Goal: Task Accomplishment & Management: Manage account settings

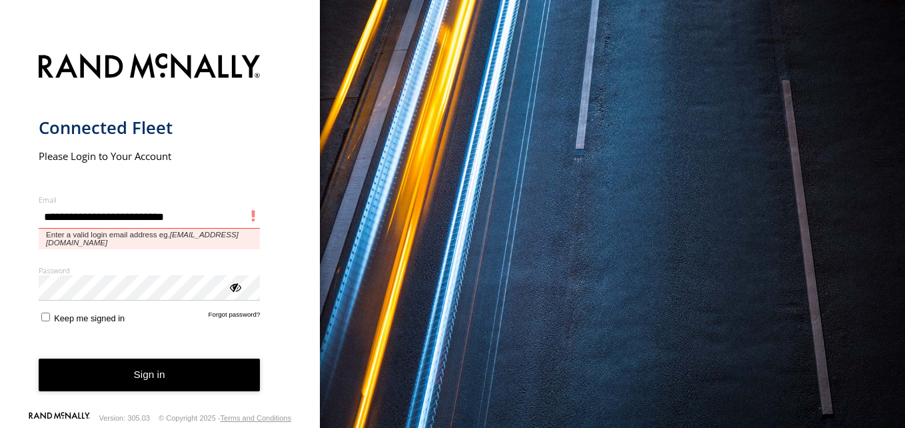
type input "**********"
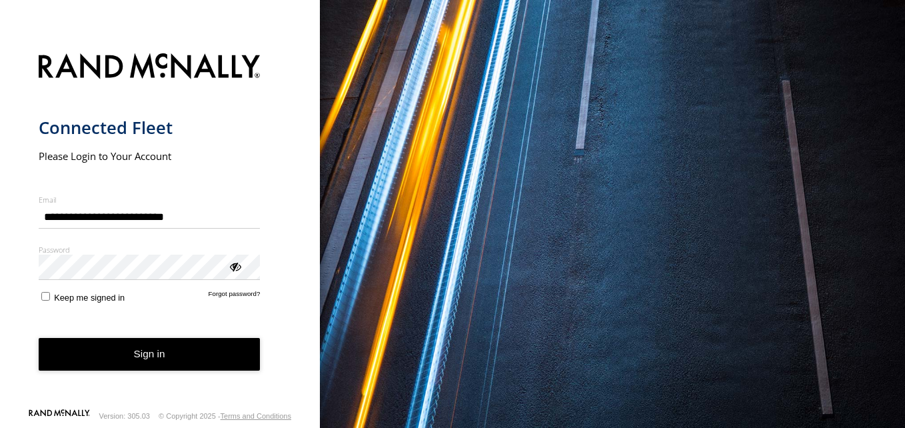
click at [159, 367] on button "Sign in" at bounding box center [150, 354] width 222 height 33
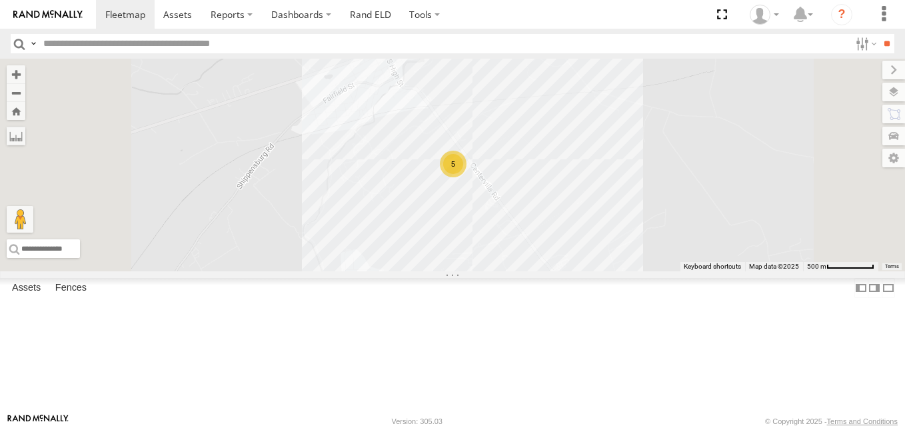
click at [0, 0] on div "380" at bounding box center [0, 0] width 0 height 0
click at [0, 0] on link at bounding box center [0, 0] width 0 height 0
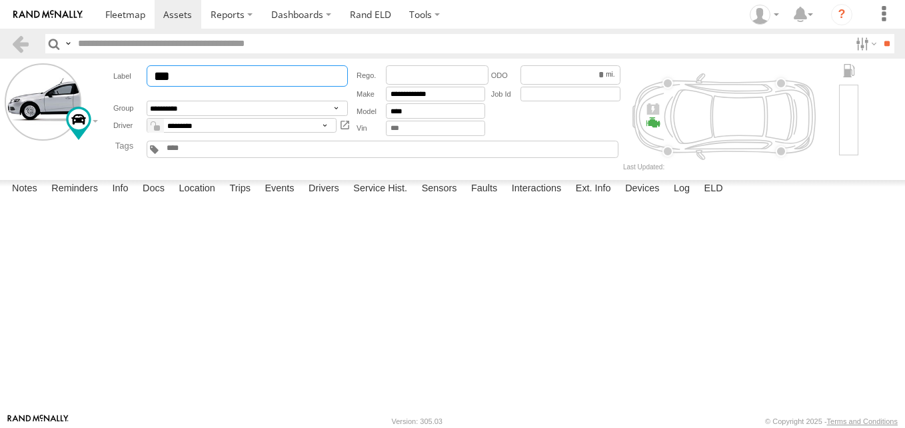
click at [282, 81] on input "***" at bounding box center [247, 75] width 201 height 21
type input "*"
click at [442, 95] on body "?" at bounding box center [452, 214] width 905 height 428
click at [0, 0] on label "Close" at bounding box center [0, 0] width 0 height 0
click at [454, 98] on input "**********" at bounding box center [435, 94] width 99 height 15
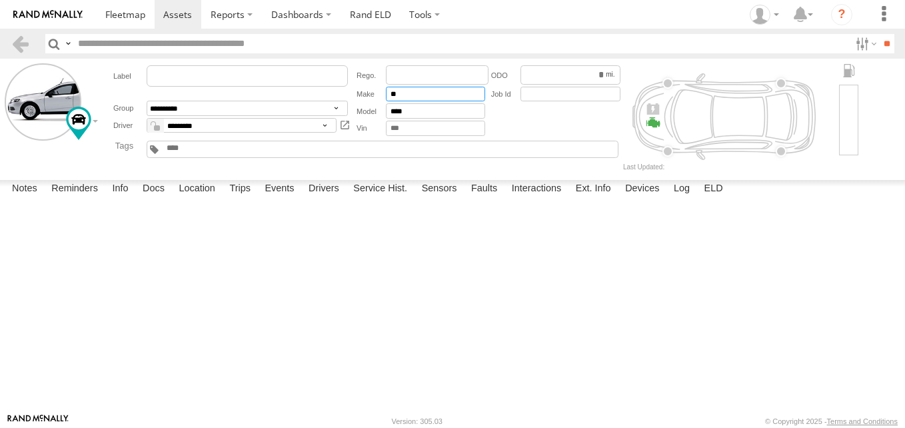
type input "*"
click at [425, 113] on input "****" at bounding box center [435, 110] width 99 height 15
type input "*"
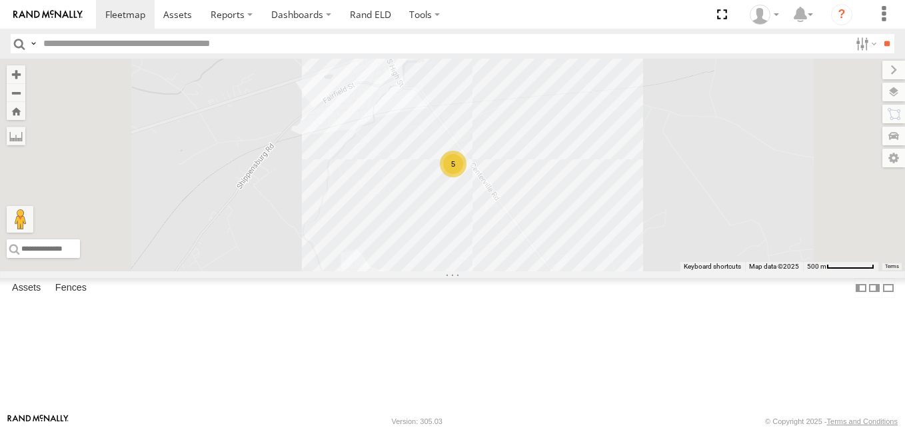
click at [0, 0] on div "400" at bounding box center [0, 0] width 0 height 0
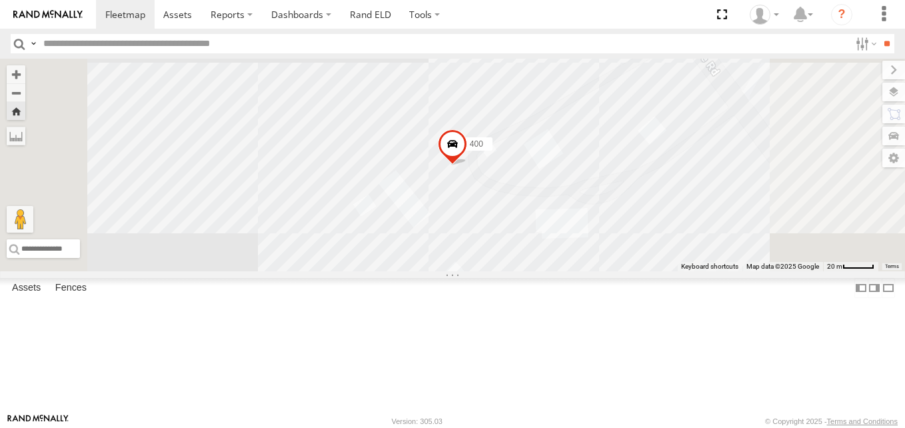
click at [0, 0] on div at bounding box center [0, 0] width 0 height 0
click at [0, 0] on link at bounding box center [0, 0] width 0 height 0
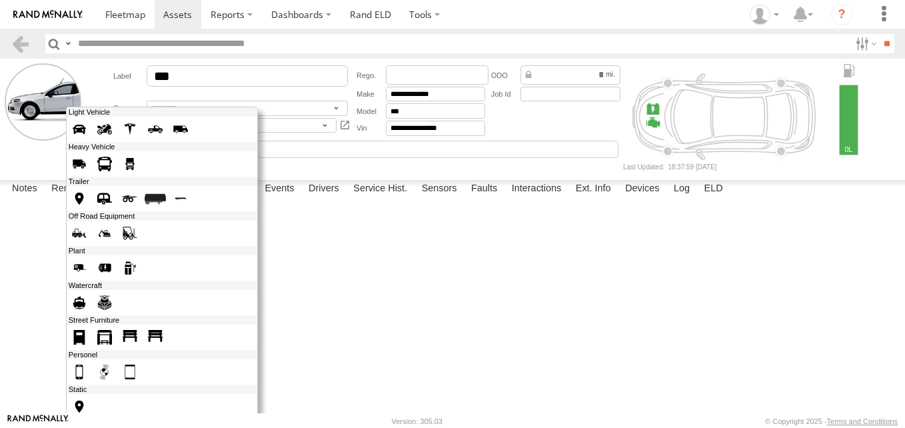
click at [73, 119] on div at bounding box center [162, 298] width 192 height 383
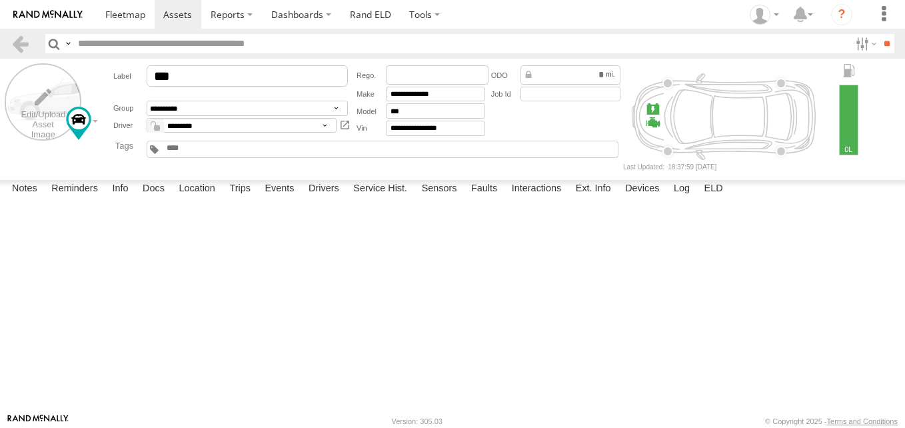
click at [29, 99] on label at bounding box center [43, 101] width 77 height 77
click at [0, 0] on label "Library" at bounding box center [0, 0] width 0 height 0
click at [0, 0] on span at bounding box center [0, 0] width 0 height 0
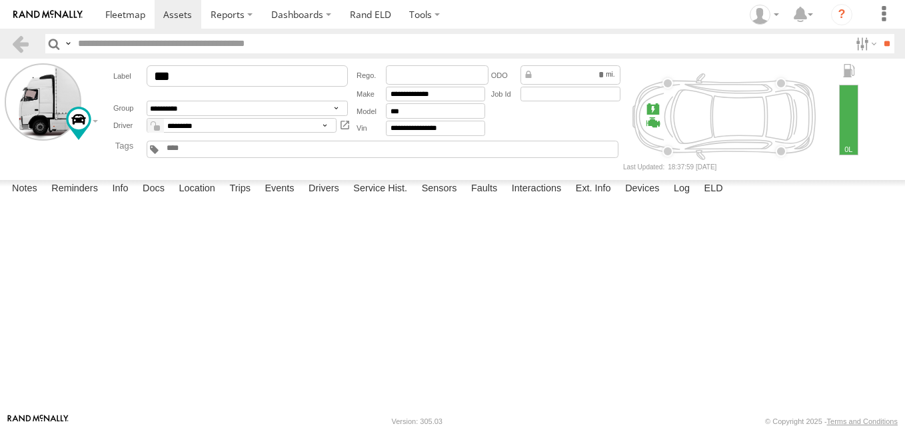
click at [0, 0] on label "Close" at bounding box center [0, 0] width 0 height 0
click at [17, 37] on link at bounding box center [20, 43] width 19 height 19
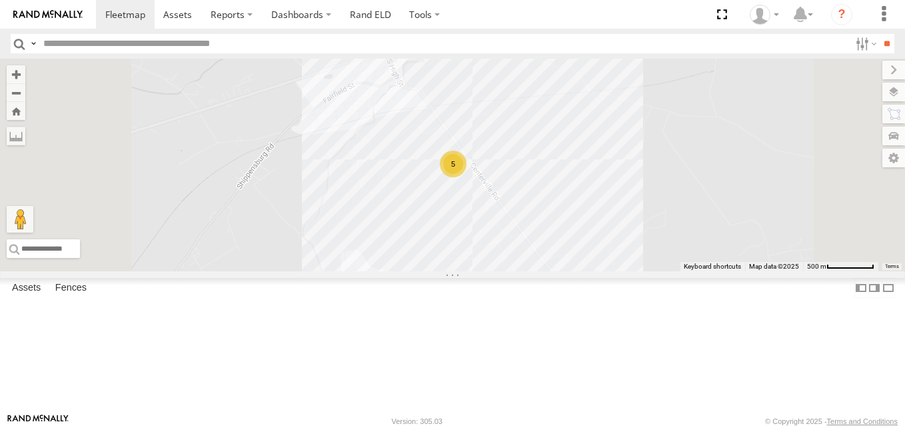
click at [0, 0] on div at bounding box center [0, 0] width 0 height 0
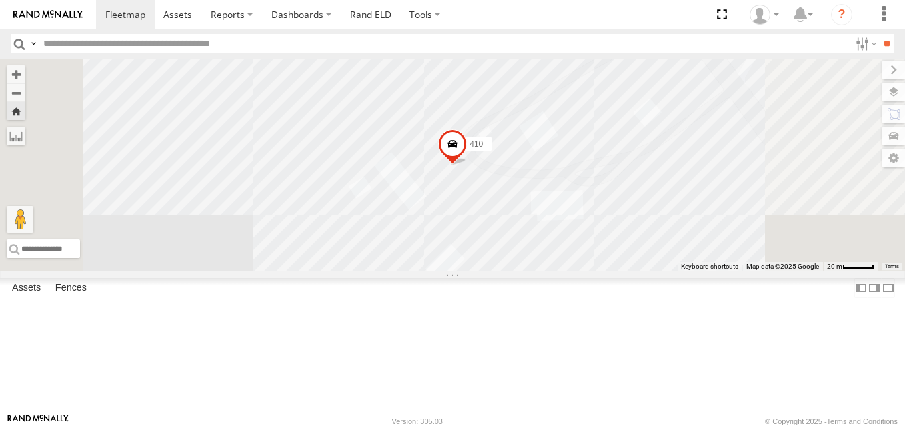
click at [0, 0] on link at bounding box center [0, 0] width 0 height 0
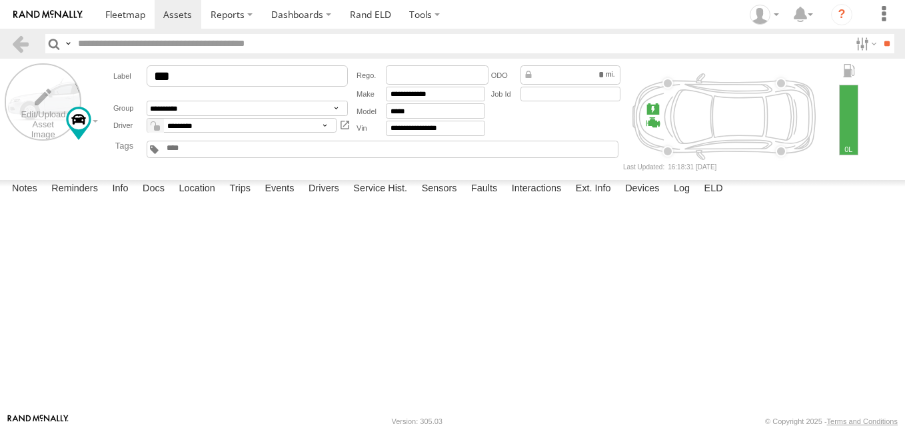
click at [37, 91] on label at bounding box center [43, 101] width 77 height 77
click at [0, 0] on label "Library" at bounding box center [0, 0] width 0 height 0
click at [0, 0] on span at bounding box center [0, 0] width 0 height 0
click at [0, 0] on label "Close" at bounding box center [0, 0] width 0 height 0
click at [22, 40] on link at bounding box center [20, 43] width 19 height 19
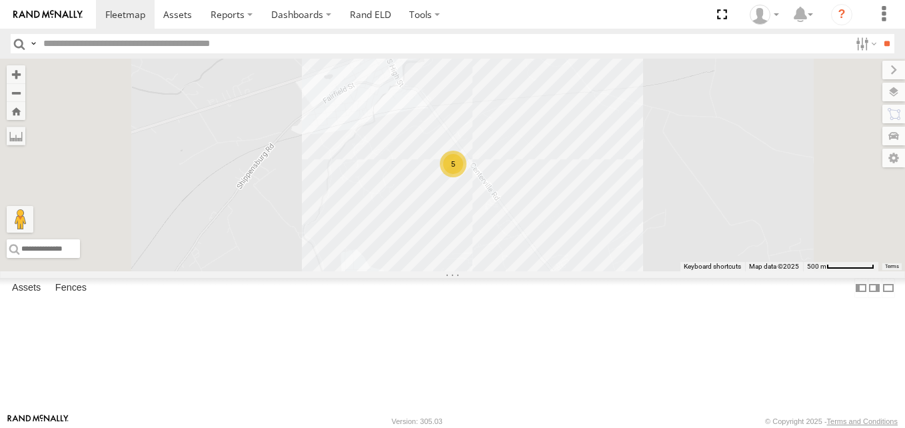
click at [0, 0] on div at bounding box center [0, 0] width 0 height 0
click at [0, 0] on link at bounding box center [0, 0] width 0 height 0
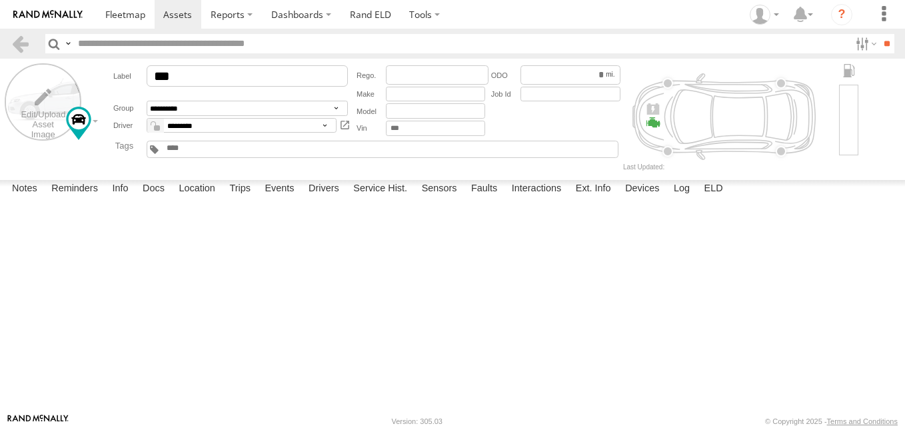
click at [61, 91] on label at bounding box center [43, 101] width 77 height 77
click at [0, 0] on label "Library" at bounding box center [0, 0] width 0 height 0
click at [0, 0] on span at bounding box center [0, 0] width 0 height 0
click at [0, 0] on label "Close" at bounding box center [0, 0] width 0 height 0
click at [19, 47] on link at bounding box center [20, 43] width 19 height 19
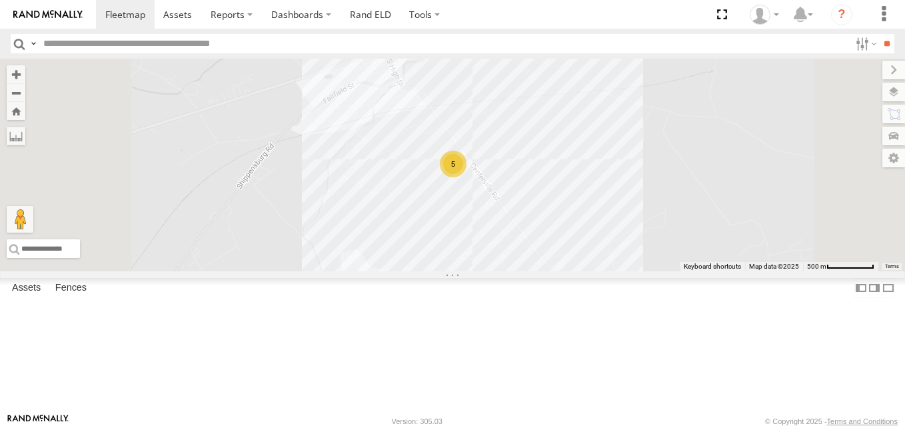
click at [0, 0] on div at bounding box center [0, 0] width 0 height 0
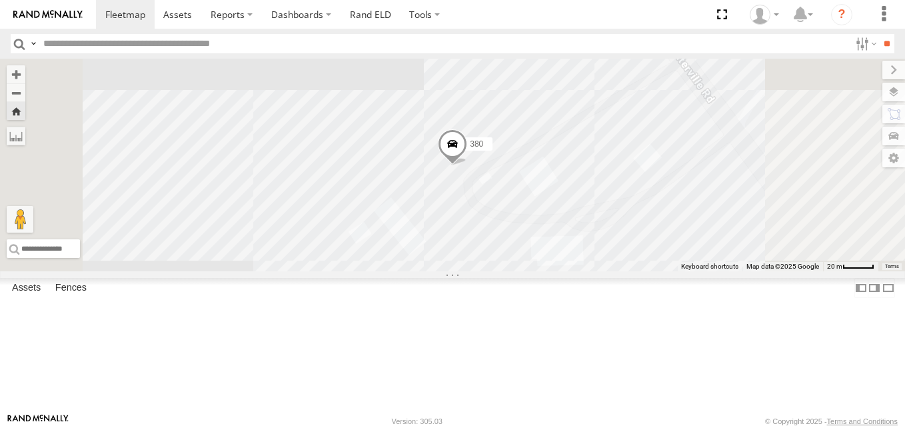
click at [0, 0] on div at bounding box center [0, 0] width 0 height 0
click at [0, 0] on link at bounding box center [0, 0] width 0 height 0
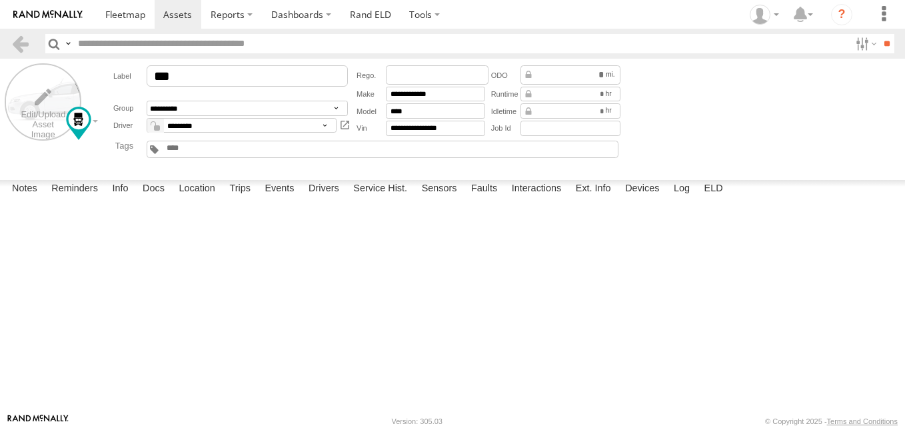
click at [18, 89] on label at bounding box center [43, 101] width 77 height 77
click at [0, 0] on label "Library" at bounding box center [0, 0] width 0 height 0
click at [0, 0] on span at bounding box center [0, 0] width 0 height 0
click at [0, 0] on label "Close" at bounding box center [0, 0] width 0 height 0
click at [13, 43] on link at bounding box center [20, 43] width 19 height 19
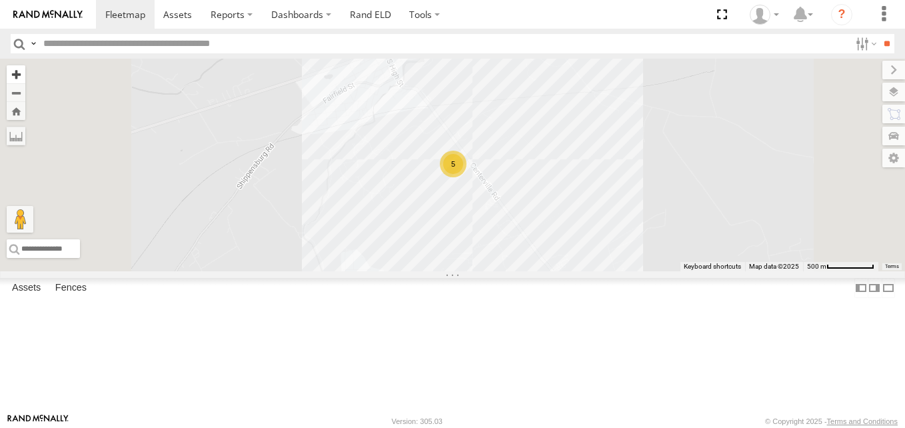
click at [25, 78] on button "Zoom in" at bounding box center [16, 74] width 19 height 18
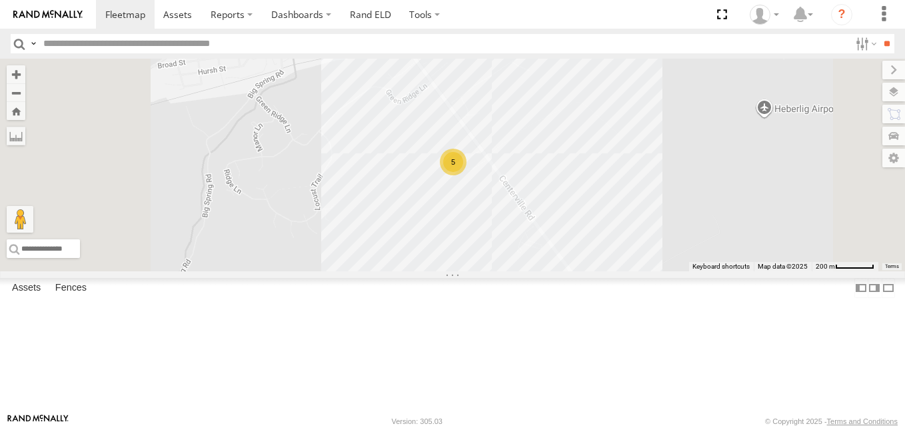
click at [0, 0] on div at bounding box center [0, 0] width 0 height 0
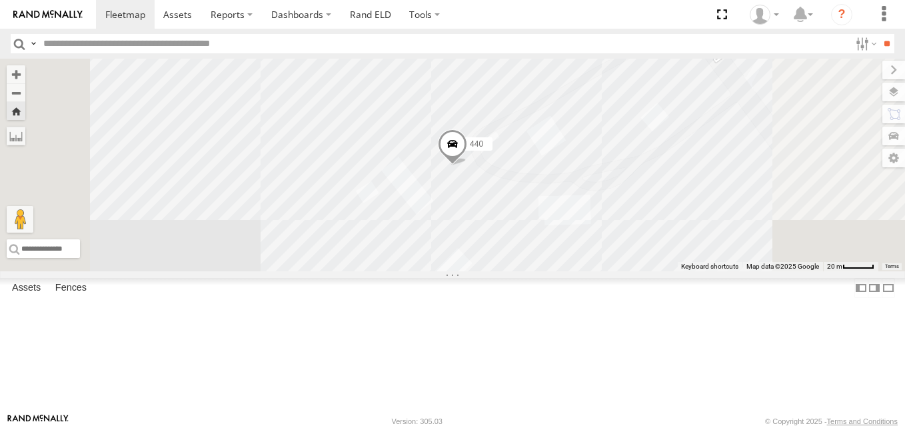
click at [0, 0] on link at bounding box center [0, 0] width 0 height 0
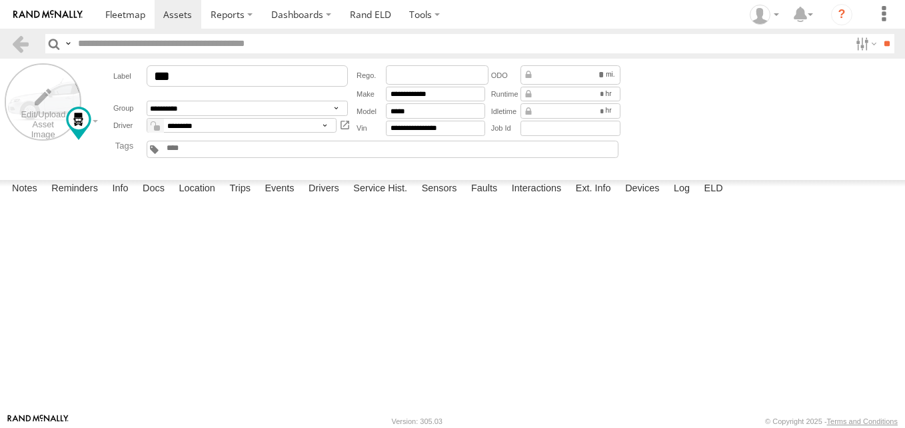
click at [49, 96] on label at bounding box center [43, 101] width 77 height 77
click at [0, 0] on label "Library" at bounding box center [0, 0] width 0 height 0
click at [0, 0] on span at bounding box center [0, 0] width 0 height 0
click at [0, 0] on label "Close" at bounding box center [0, 0] width 0 height 0
click at [16, 43] on link at bounding box center [20, 43] width 19 height 19
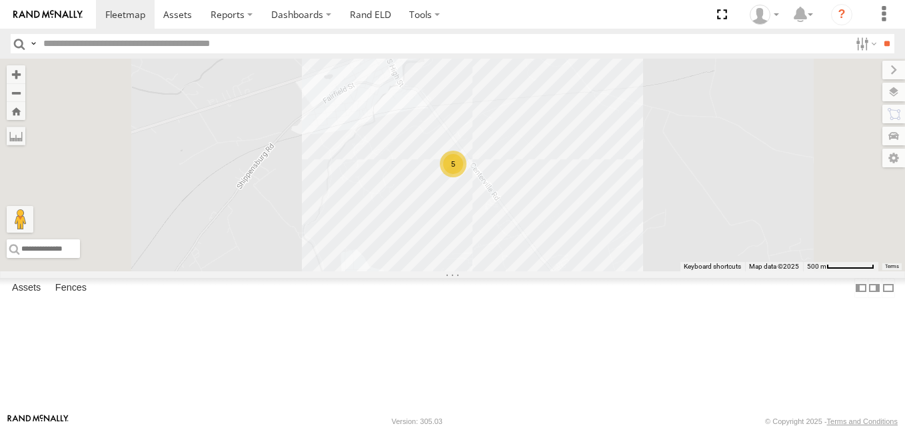
click at [0, 0] on div at bounding box center [0, 0] width 0 height 0
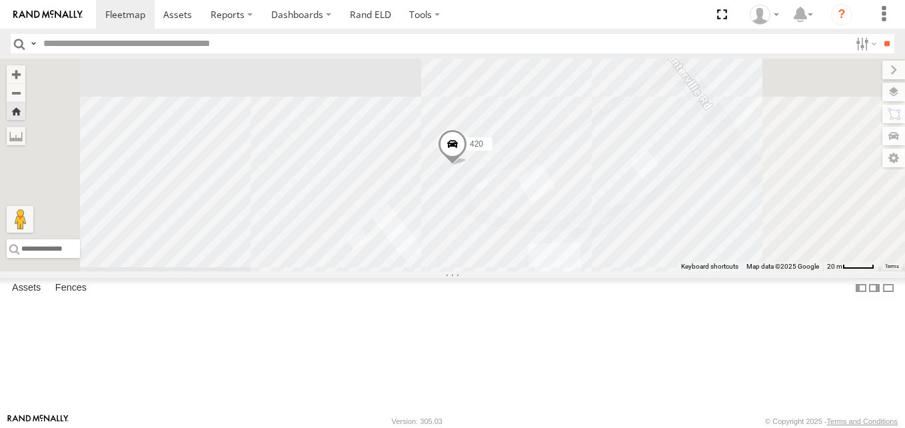
click at [0, 0] on div at bounding box center [0, 0] width 0 height 0
click at [0, 0] on link at bounding box center [0, 0] width 0 height 0
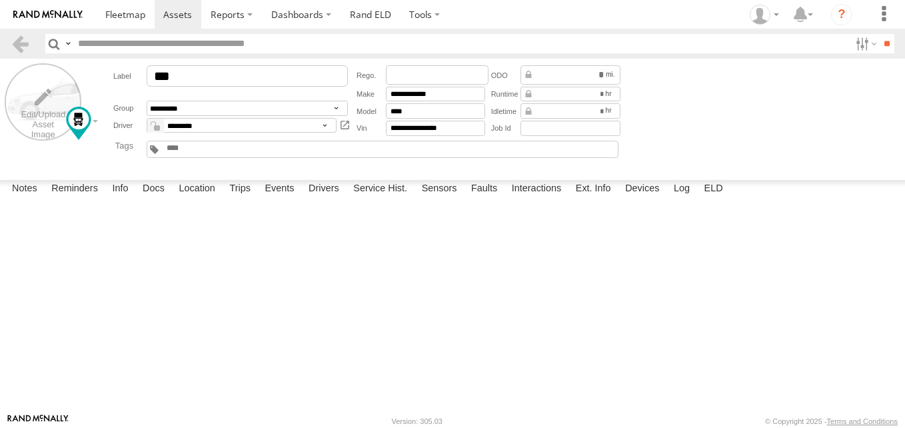
click at [55, 104] on label at bounding box center [43, 101] width 77 height 77
click at [0, 0] on label "Library" at bounding box center [0, 0] width 0 height 0
click at [0, 0] on span at bounding box center [0, 0] width 0 height 0
click at [0, 0] on label "Close" at bounding box center [0, 0] width 0 height 0
click at [19, 45] on link at bounding box center [20, 43] width 19 height 19
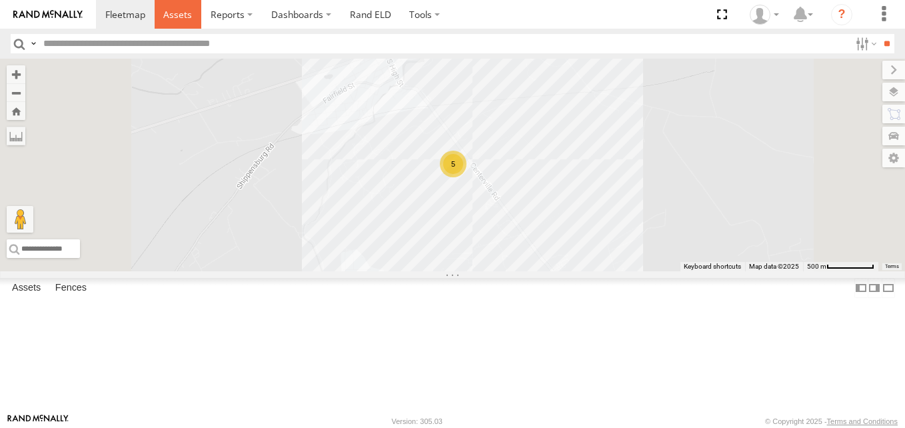
click at [182, 21] on span at bounding box center [177, 14] width 29 height 13
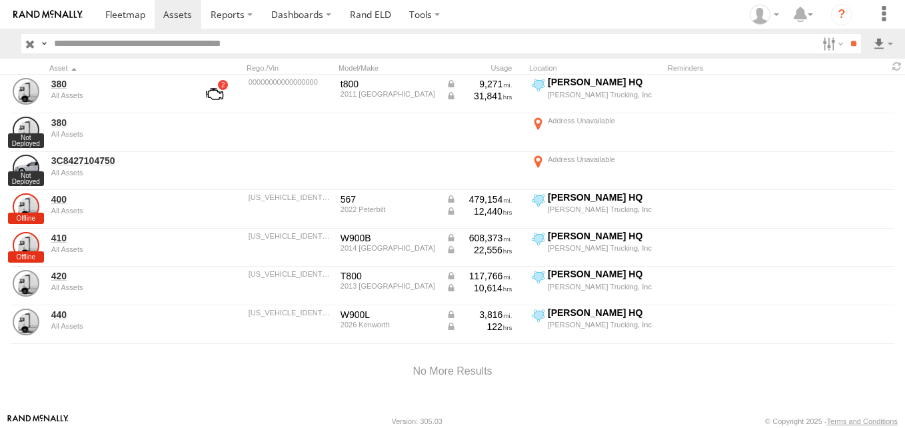
click at [82, 45] on input "text" at bounding box center [433, 43] width 769 height 19
click at [137, 25] on link at bounding box center [125, 14] width 59 height 29
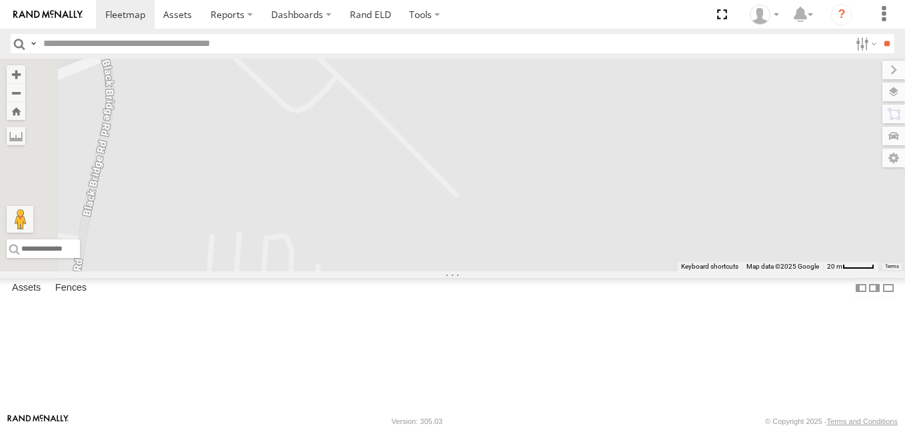
click at [522, 271] on div at bounding box center [452, 165] width 905 height 213
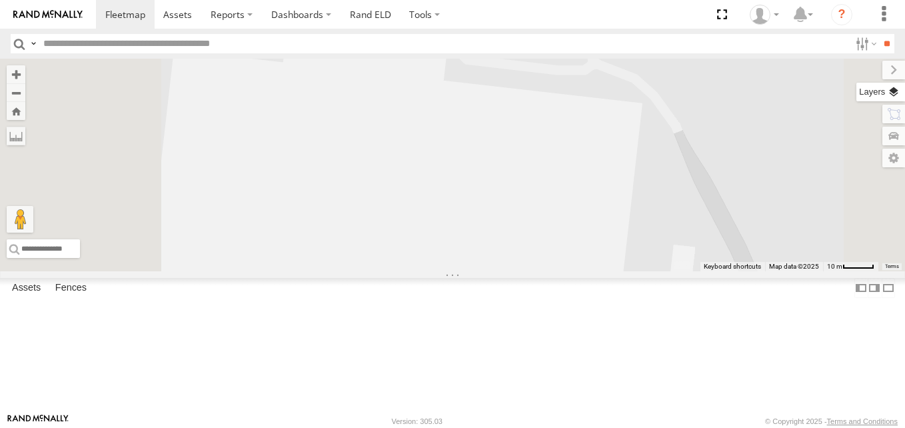
click at [891, 91] on label at bounding box center [880, 92] width 49 height 19
click at [856, 91] on label at bounding box center [880, 92] width 49 height 19
click at [685, 177] on div at bounding box center [452, 165] width 905 height 213
click at [856, 138] on label at bounding box center [880, 136] width 49 height 19
click at [856, 95] on label at bounding box center [880, 92] width 49 height 19
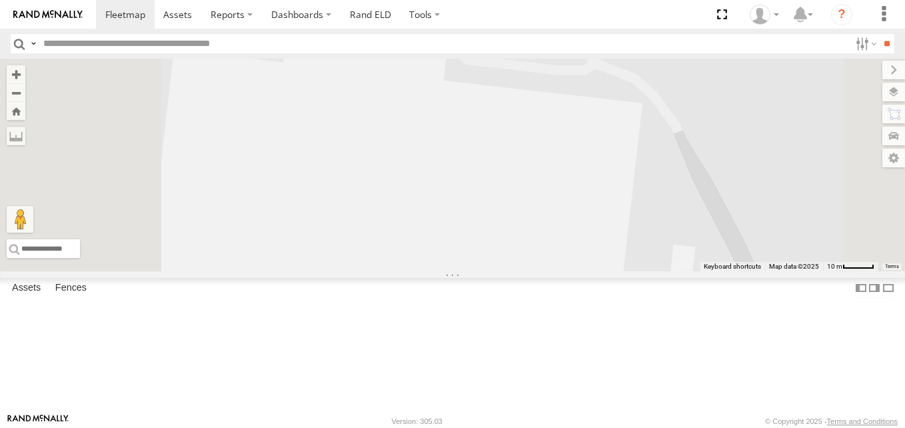
click at [0, 0] on span "Basemaps" at bounding box center [0, 0] width 0 height 0
click at [0, 0] on span "Satellite + Roadmap" at bounding box center [0, 0] width 0 height 0
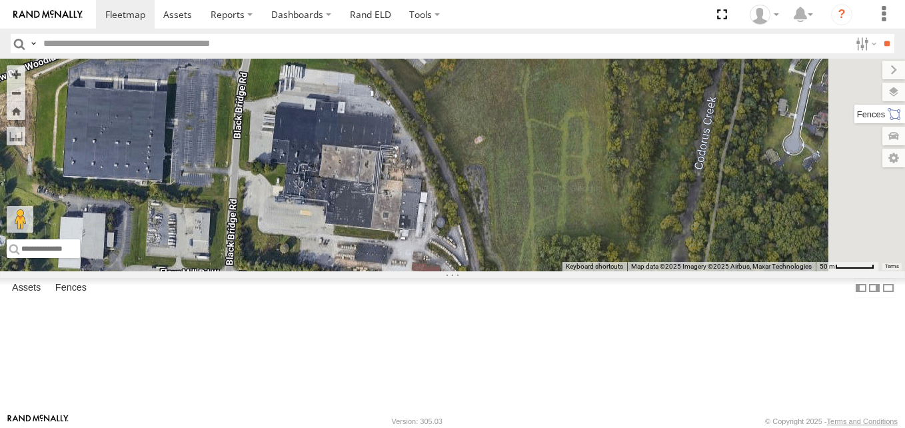
click at [854, 119] on label at bounding box center [879, 114] width 51 height 19
click at [854, 109] on label at bounding box center [879, 114] width 51 height 19
click at [860, 66] on label at bounding box center [882, 70] width 45 height 19
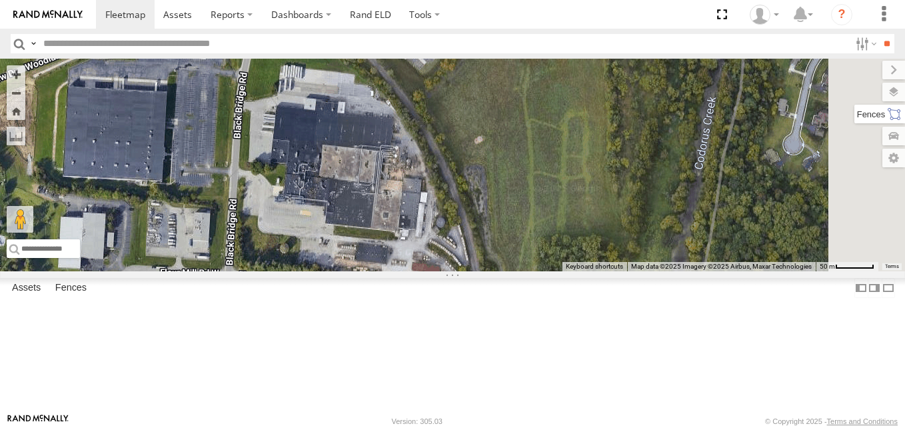
click at [894, 110] on label at bounding box center [879, 114] width 51 height 19
click at [852, 157] on label at bounding box center [878, 158] width 53 height 19
click at [854, 106] on label at bounding box center [879, 114] width 51 height 19
click at [129, 12] on span at bounding box center [125, 14] width 40 height 13
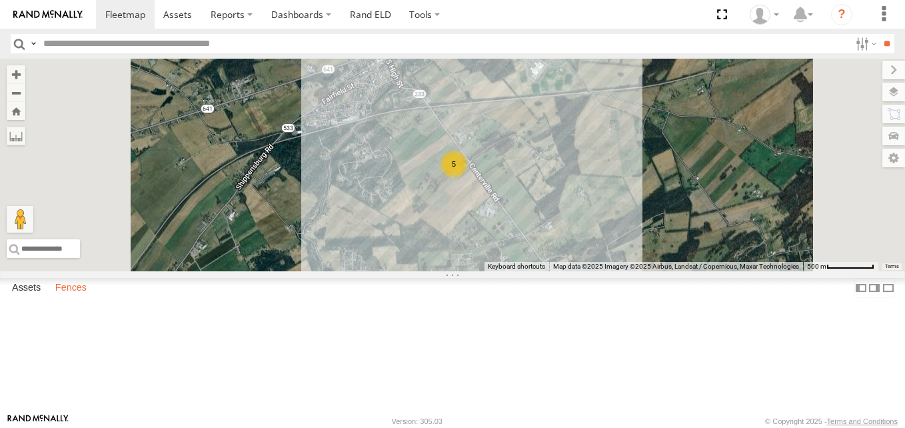
click at [69, 297] on label "Fences" at bounding box center [71, 288] width 45 height 19
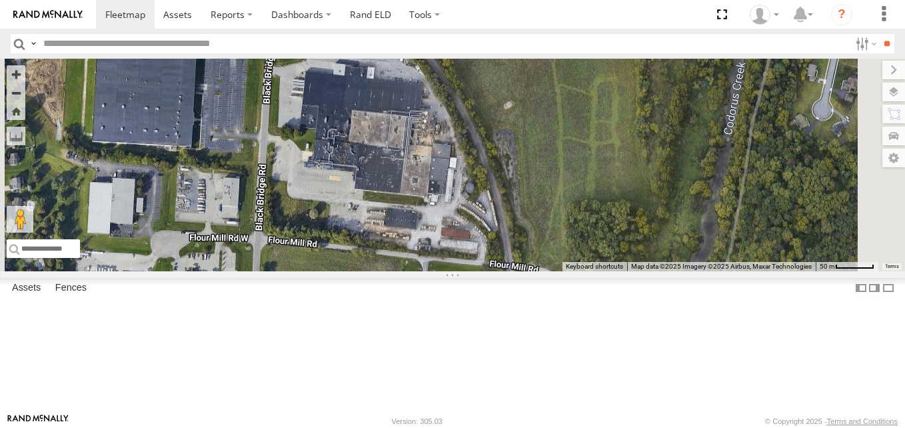
click at [0, 0] on link "Fence Mgt" at bounding box center [0, 0] width 0 height 0
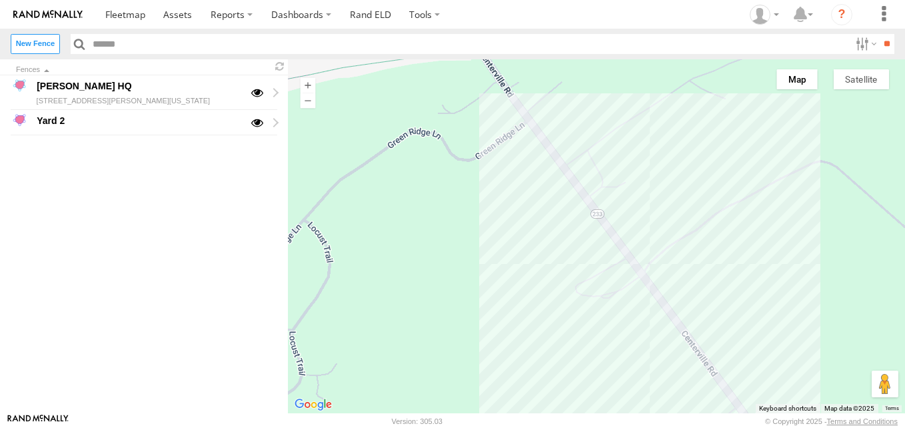
click at [171, 303] on div "Denny HQ 260 Centerville Road Newville, Pennsylvania 17241 Yard 2" at bounding box center [144, 244] width 288 height 338
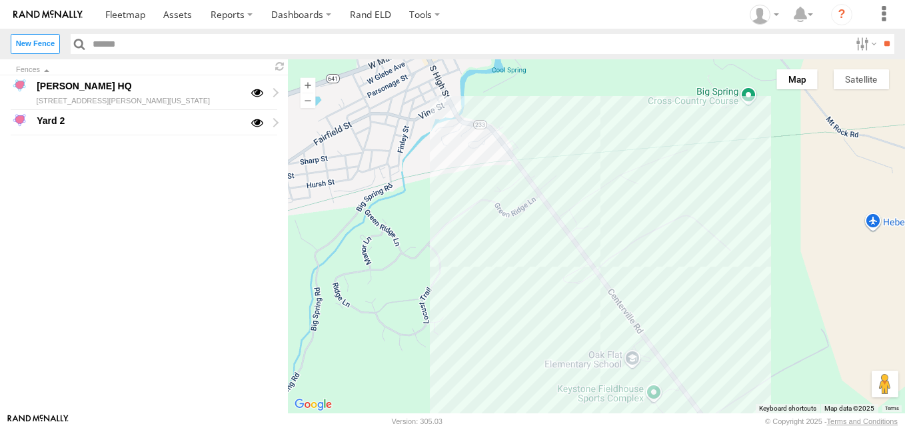
click at [859, 86] on button "Satellite" at bounding box center [861, 79] width 55 height 20
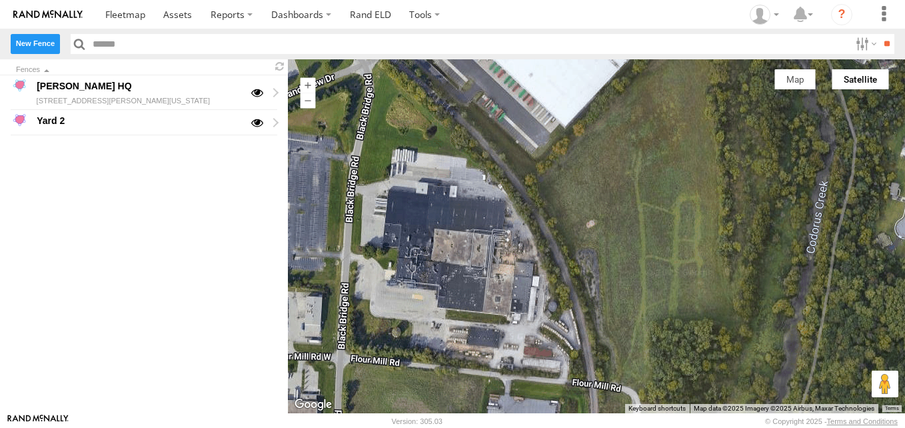
click at [41, 51] on label "New Fence" at bounding box center [35, 43] width 49 height 19
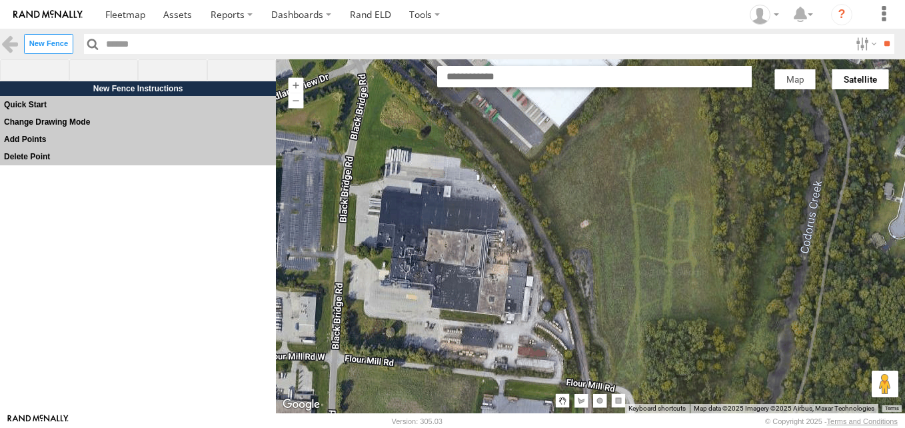
click at [354, 184] on div at bounding box center [590, 236] width 629 height 354
click at [117, 68] on span at bounding box center [103, 70] width 69 height 23
click at [358, 183] on div at bounding box center [590, 236] width 629 height 354
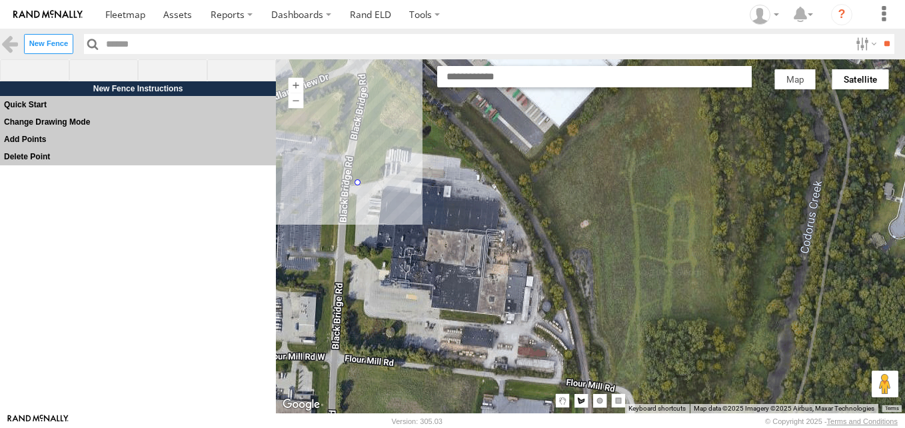
click at [380, 177] on div at bounding box center [590, 236] width 629 height 354
click at [387, 149] on div at bounding box center [590, 236] width 629 height 354
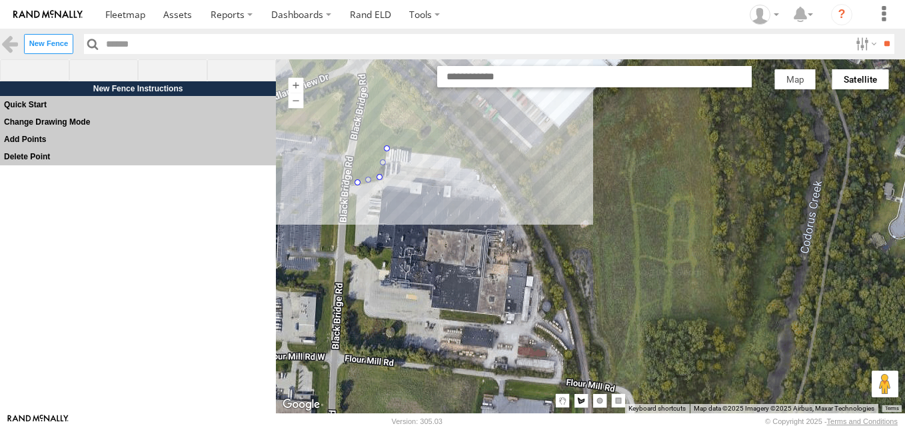
click at [459, 157] on div at bounding box center [590, 236] width 629 height 354
click at [505, 197] on div at bounding box center [590, 236] width 629 height 354
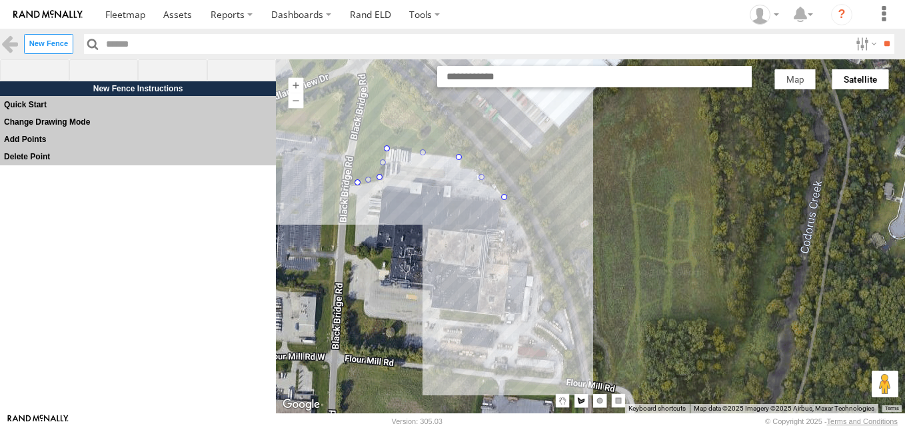
click at [540, 255] on div at bounding box center [590, 236] width 629 height 354
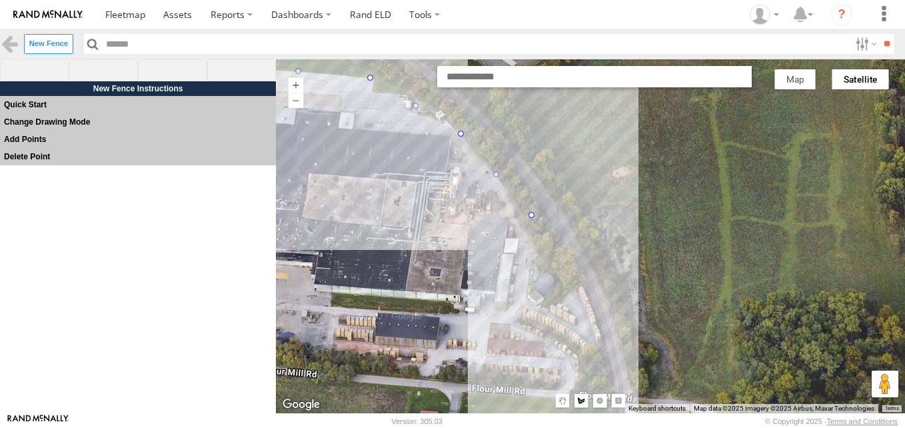
click at [569, 385] on div at bounding box center [590, 236] width 629 height 354
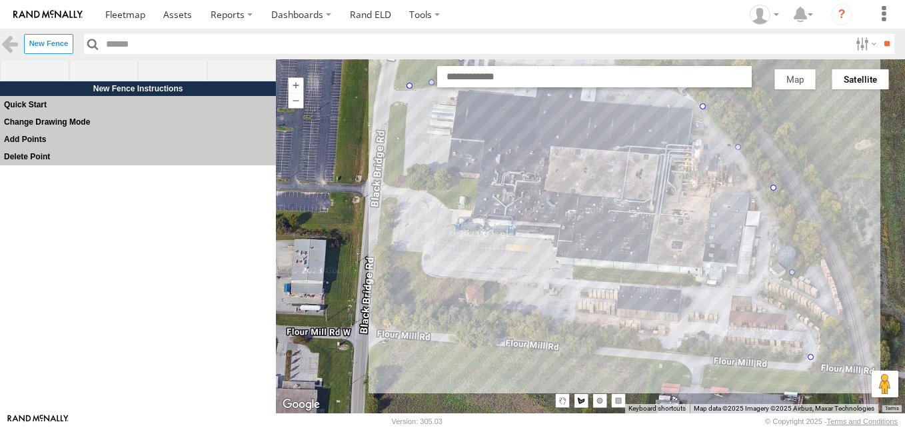
click at [385, 323] on div at bounding box center [590, 236] width 629 height 354
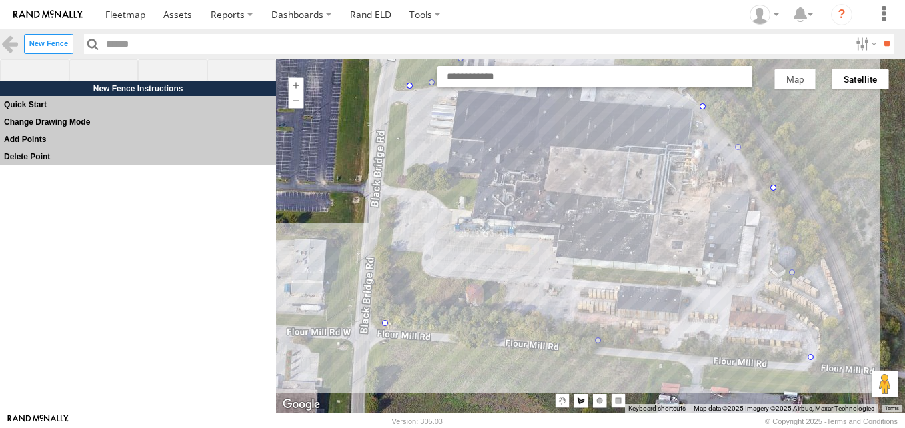
click at [375, 299] on div at bounding box center [590, 236] width 629 height 354
click at [403, 81] on div at bounding box center [590, 236] width 629 height 354
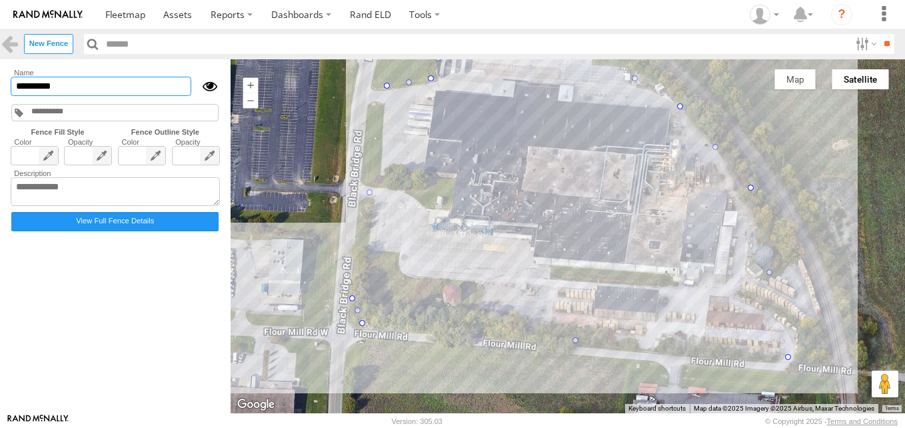
click at [83, 91] on input "*********" at bounding box center [101, 86] width 181 height 19
type input "*"
type input "****"
click at [75, 227] on label "View Full Fence Details" at bounding box center [114, 221] width 207 height 19
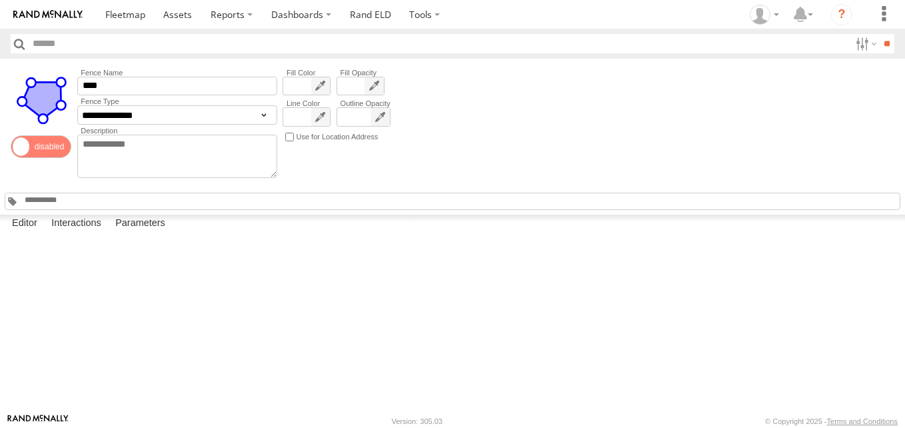
click at [88, 197] on div at bounding box center [453, 201] width 896 height 17
click at [79, 201] on input "text" at bounding box center [55, 200] width 64 height 10
click at [57, 201] on input "text" at bounding box center [55, 200] width 64 height 10
click at [0, 0] on div at bounding box center [0, 0] width 0 height 0
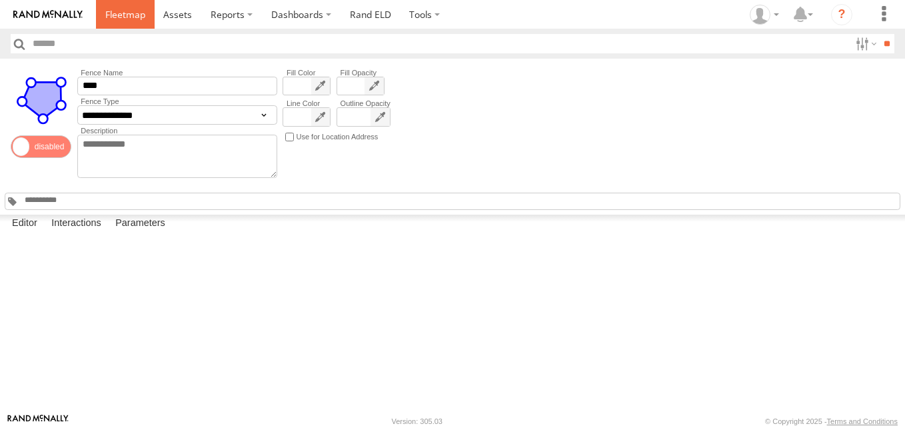
click at [109, 7] on link at bounding box center [125, 14] width 59 height 29
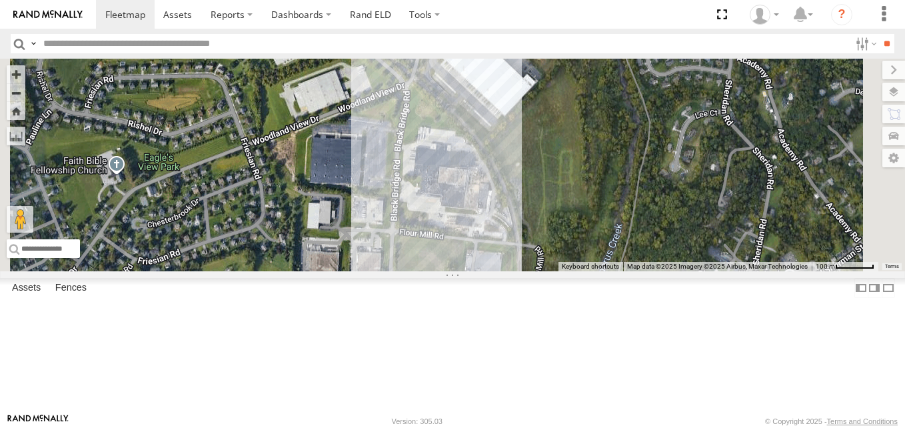
click at [618, 251] on div at bounding box center [452, 165] width 905 height 213
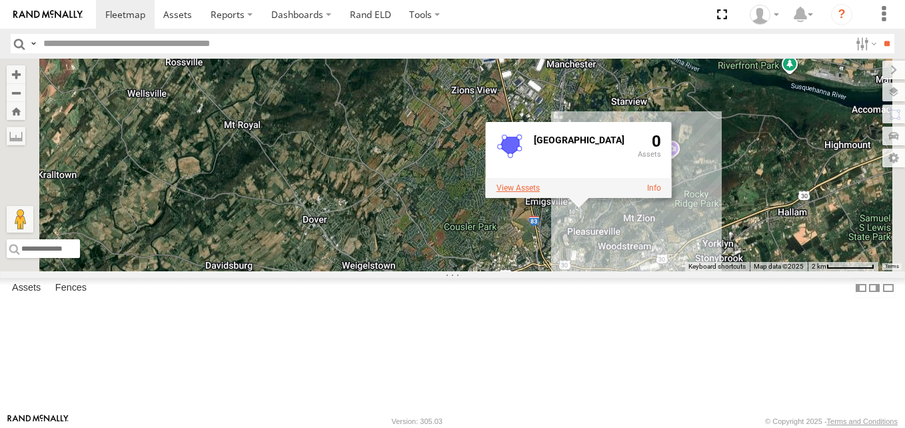
click at [540, 193] on label at bounding box center [518, 187] width 43 height 9
click at [0, 0] on label "×" at bounding box center [0, 0] width 0 height 0
click at [505, 252] on div "York 0" at bounding box center [452, 165] width 905 height 213
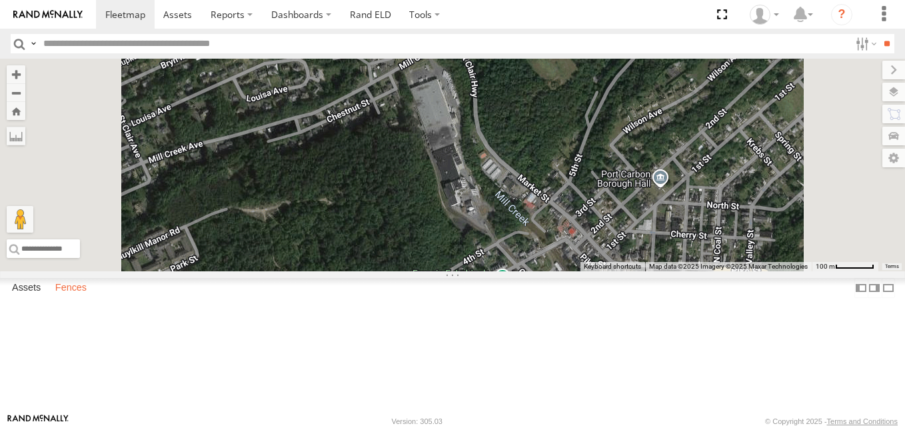
click at [81, 297] on label "Fences" at bounding box center [71, 288] width 45 height 19
click at [0, 0] on link "Fence Mgt" at bounding box center [0, 0] width 0 height 0
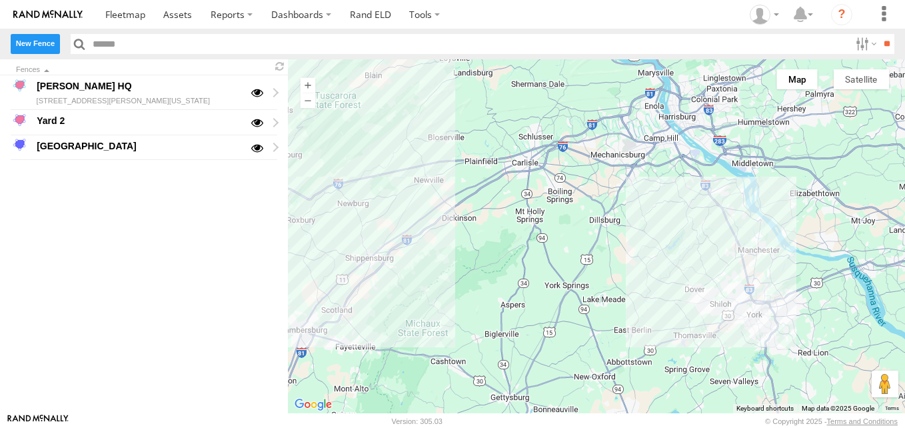
click at [40, 41] on label "New Fence" at bounding box center [35, 43] width 49 height 19
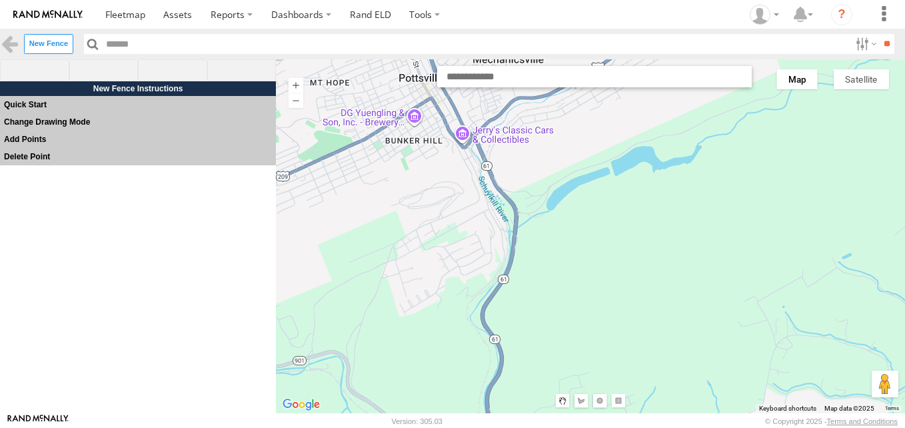
click at [862, 86] on button "Satellite" at bounding box center [861, 79] width 55 height 20
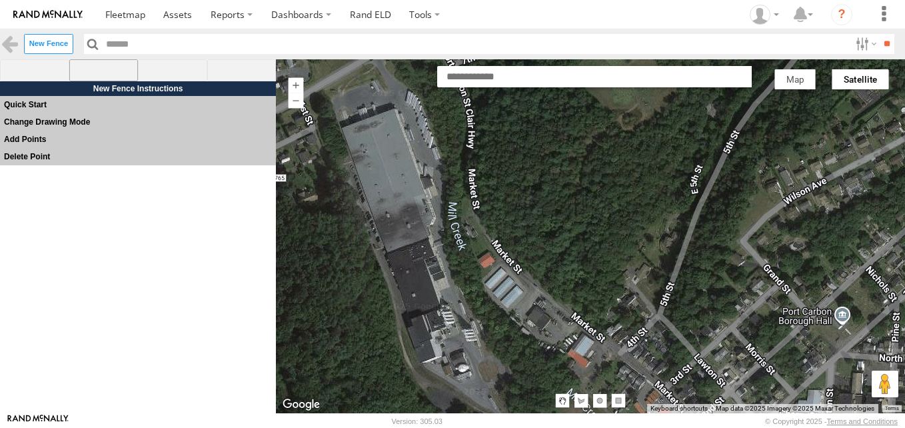
click at [105, 77] on span at bounding box center [103, 70] width 69 height 23
click at [329, 90] on div at bounding box center [590, 236] width 629 height 354
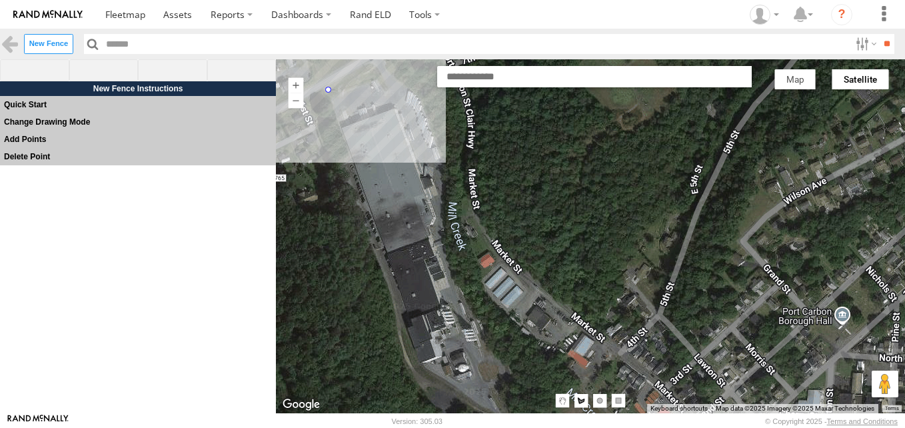
click at [389, 60] on div at bounding box center [590, 236] width 629 height 354
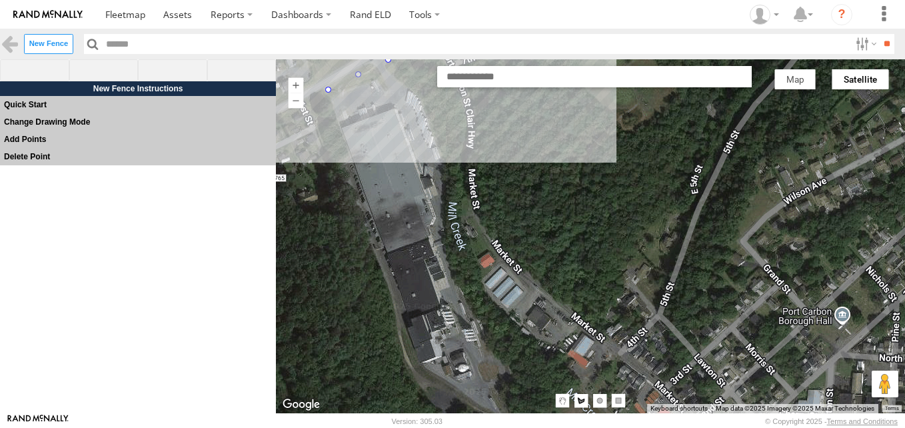
click at [444, 122] on div at bounding box center [590, 236] width 629 height 354
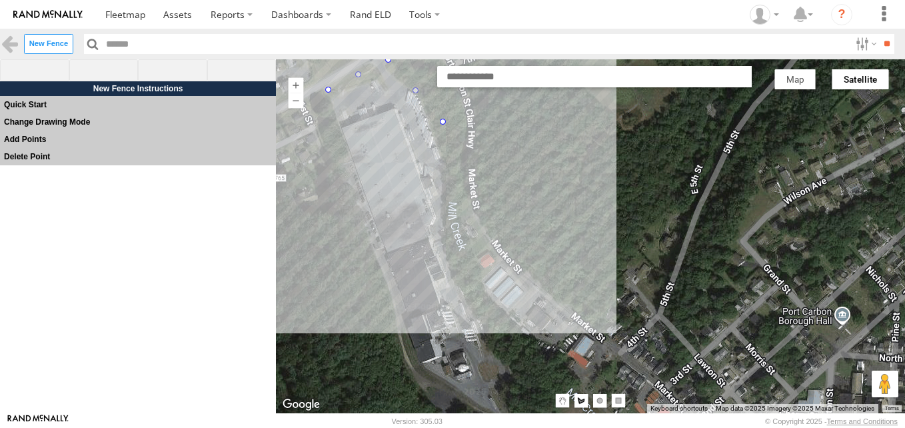
click at [451, 233] on div at bounding box center [590, 236] width 629 height 354
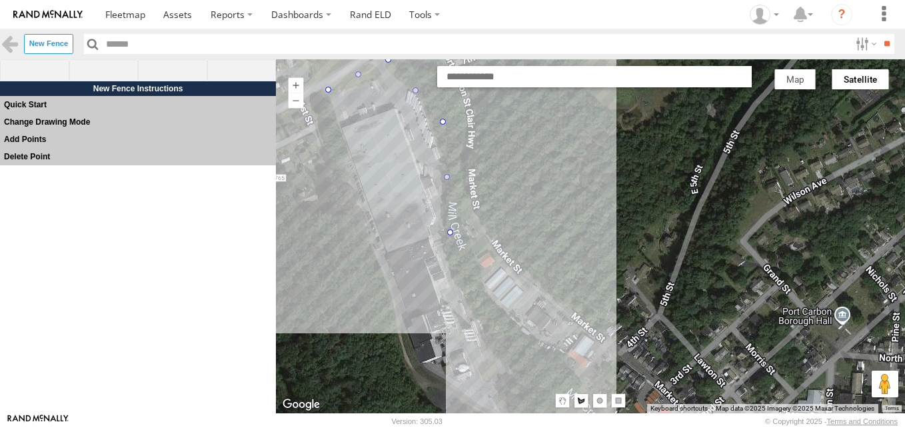
click at [519, 397] on div at bounding box center [590, 236] width 629 height 354
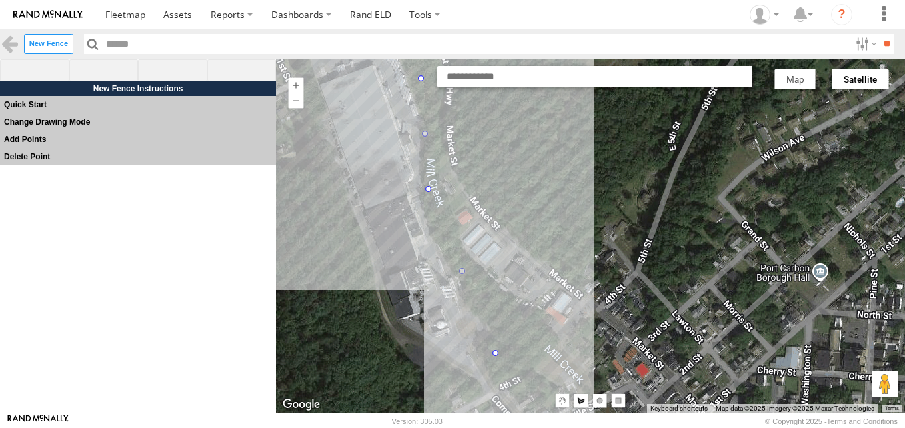
click at [459, 374] on div at bounding box center [590, 236] width 629 height 354
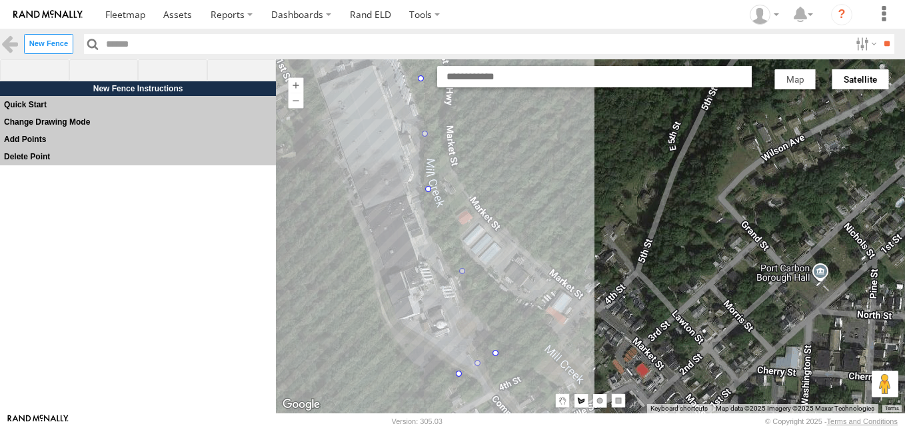
click at [379, 319] on div at bounding box center [590, 236] width 629 height 354
click at [307, 79] on div at bounding box center [590, 236] width 629 height 354
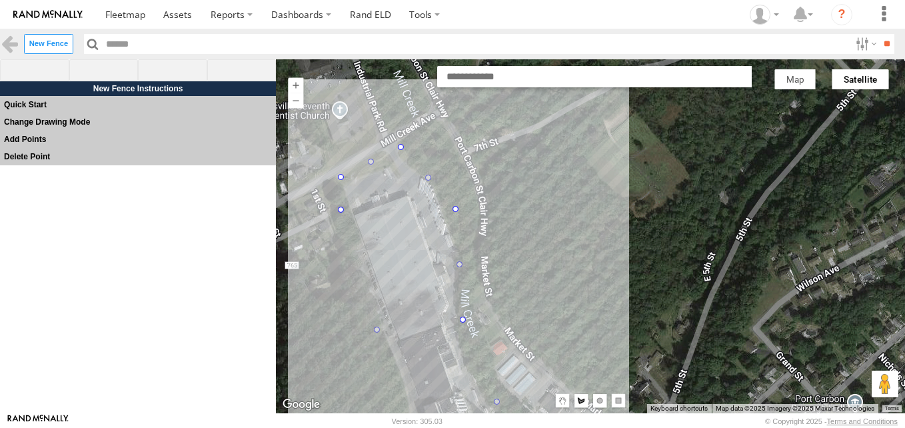
click at [339, 176] on div at bounding box center [590, 236] width 629 height 354
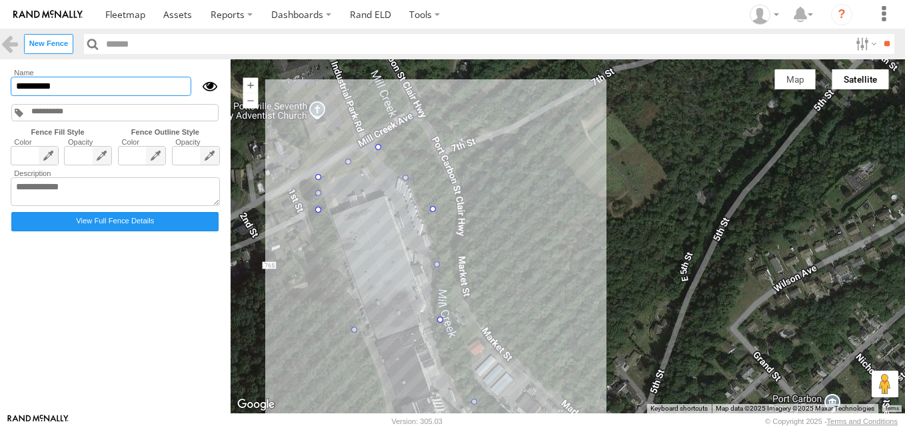
click at [90, 91] on input "*********" at bounding box center [101, 86] width 181 height 19
type input "*"
type input "*********"
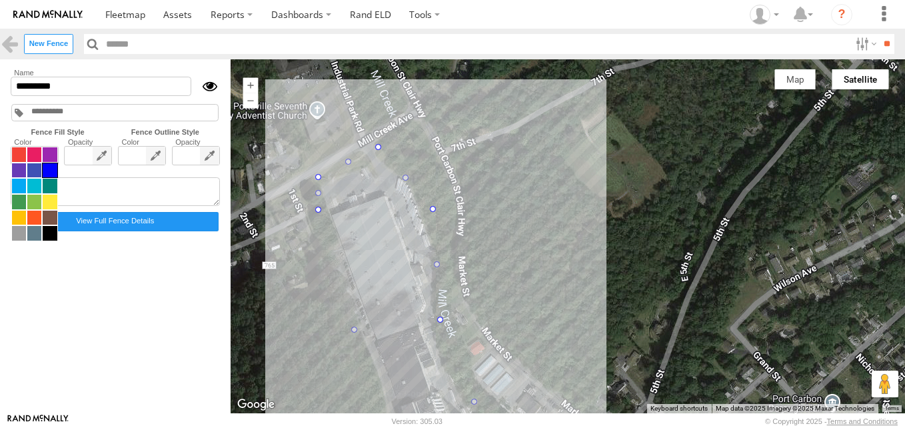
click at [25, 157] on span at bounding box center [34, 194] width 47 height 95
click at [20, 203] on span at bounding box center [19, 202] width 14 height 15
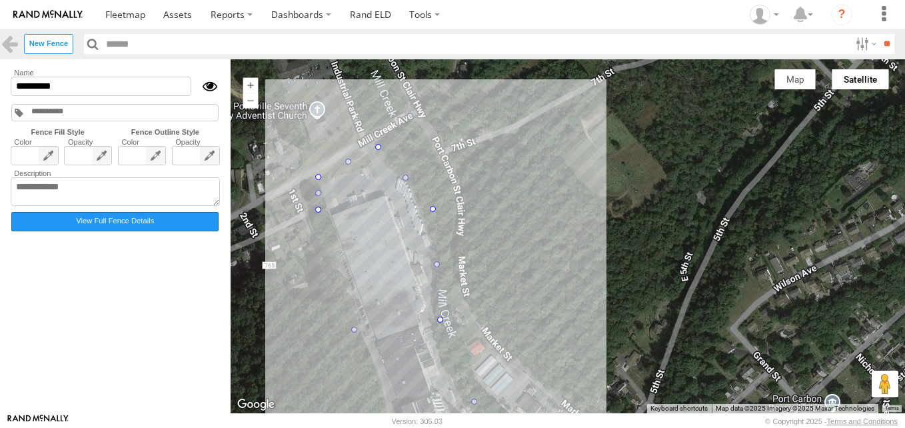
click at [109, 220] on label "View Full Fence Details" at bounding box center [114, 221] width 207 height 19
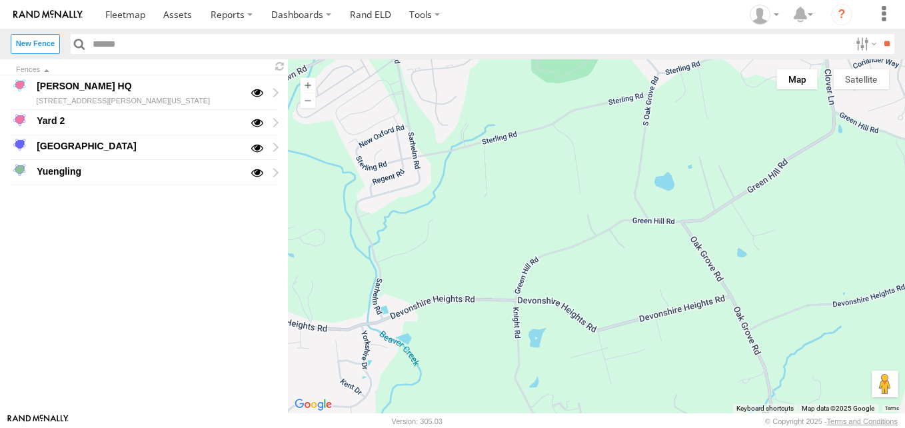
click at [872, 86] on button "Satellite" at bounding box center [861, 79] width 55 height 20
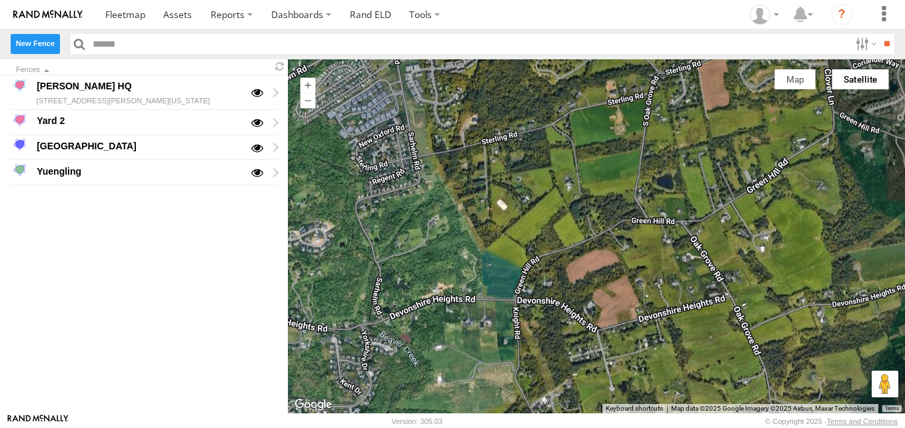
click at [30, 41] on label "New Fence" at bounding box center [35, 43] width 49 height 19
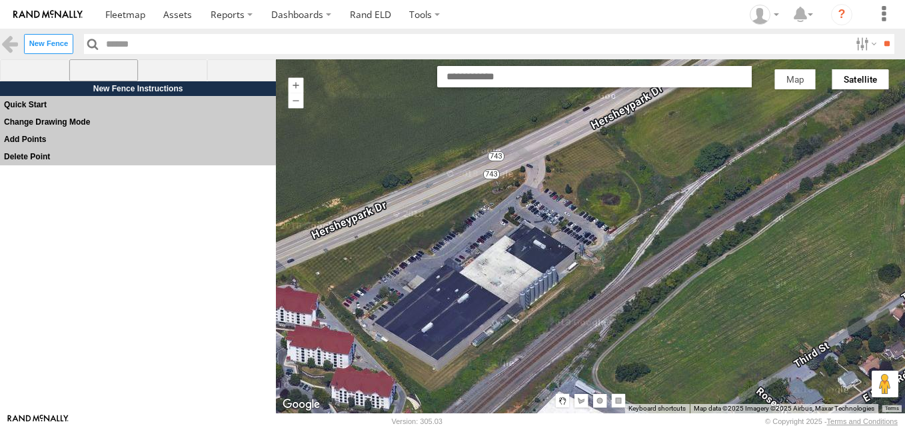
click at [121, 77] on span at bounding box center [103, 70] width 69 height 23
click at [524, 176] on div at bounding box center [590, 236] width 629 height 354
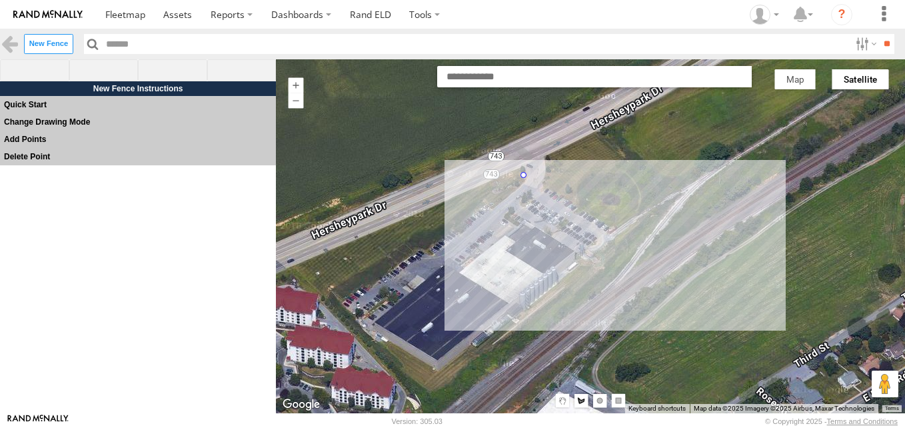
click at [620, 237] on div at bounding box center [590, 236] width 629 height 354
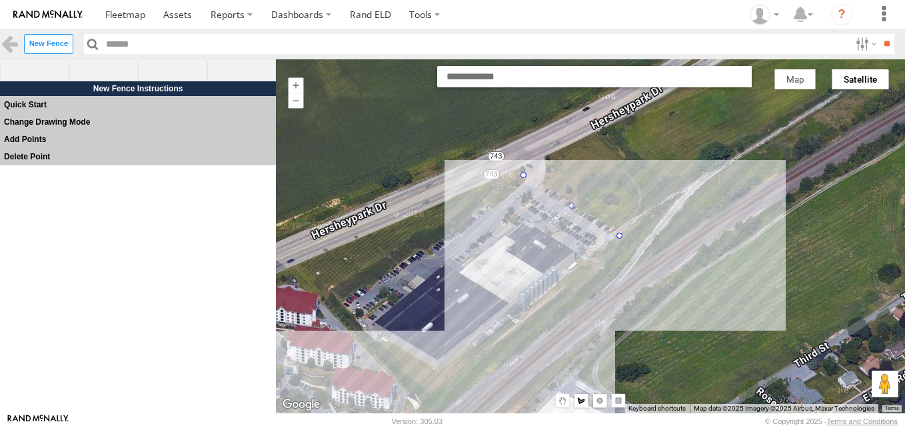
click at [429, 389] on div at bounding box center [590, 236] width 629 height 354
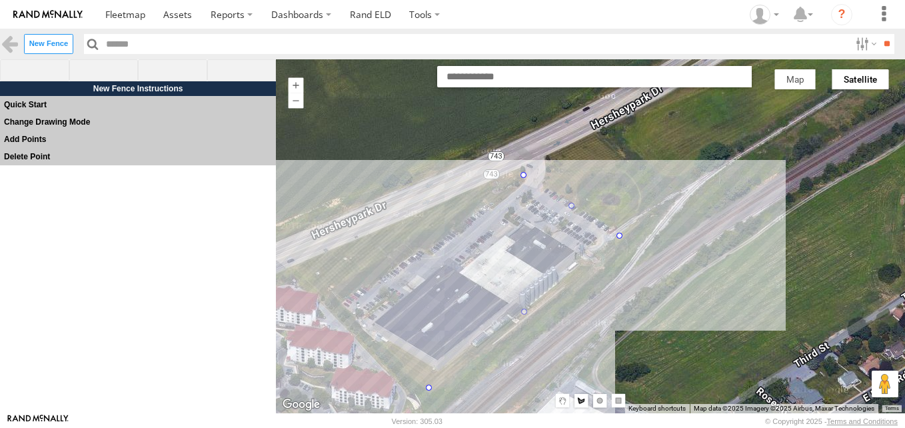
click at [337, 297] on div at bounding box center [590, 236] width 629 height 354
click at [519, 175] on div at bounding box center [590, 236] width 629 height 354
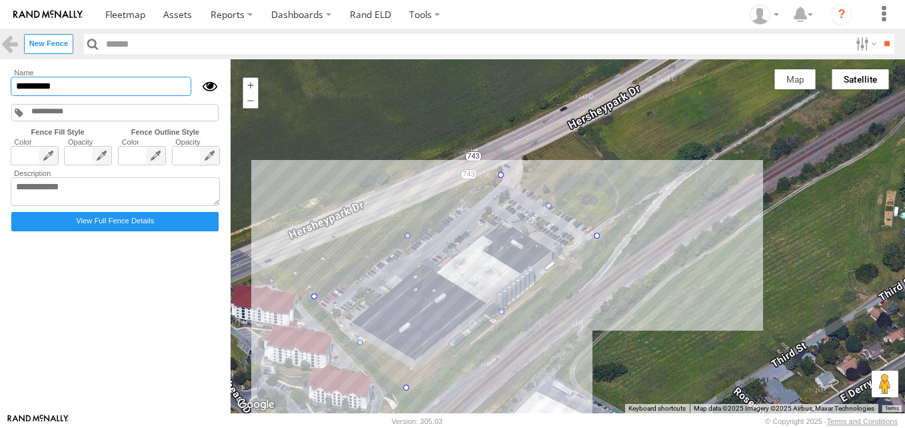
click at [138, 83] on input "*********" at bounding box center [101, 86] width 181 height 19
type input "*"
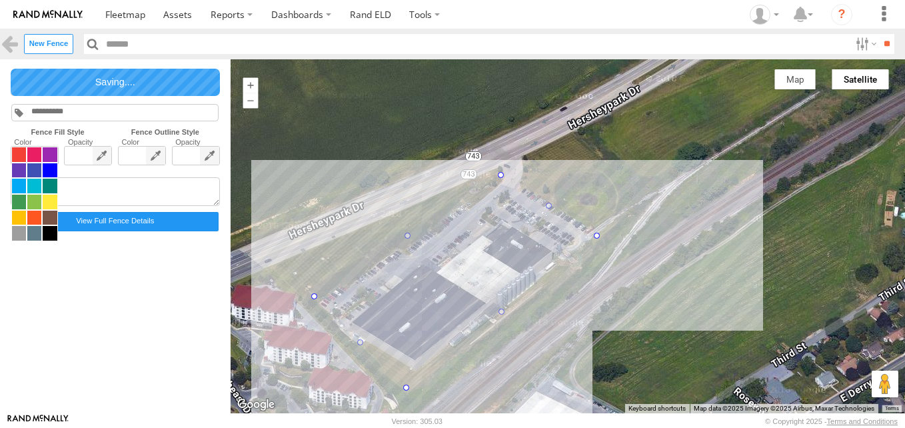
click at [47, 157] on span at bounding box center [34, 194] width 47 height 95
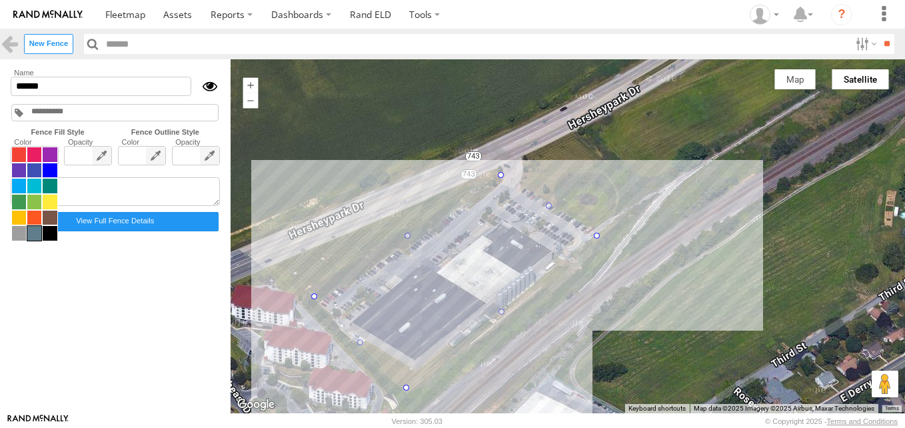
click at [35, 235] on span at bounding box center [34, 233] width 14 height 15
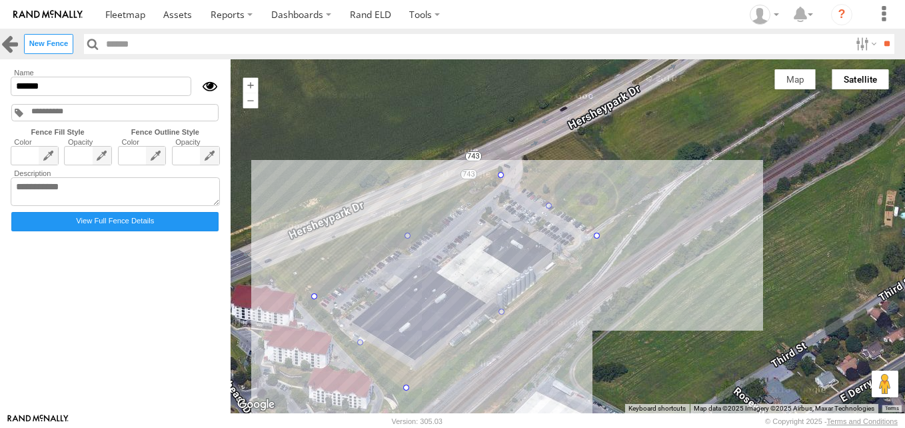
click at [2, 40] on link at bounding box center [9, 43] width 19 height 19
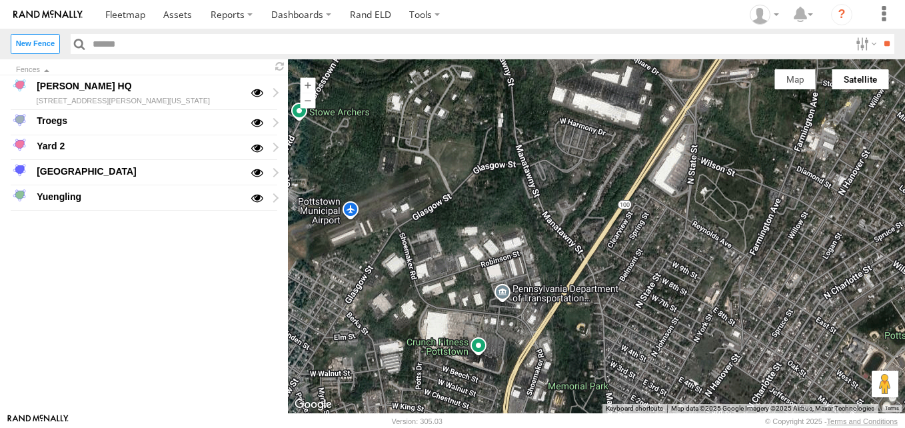
click at [609, 287] on div at bounding box center [596, 236] width 617 height 354
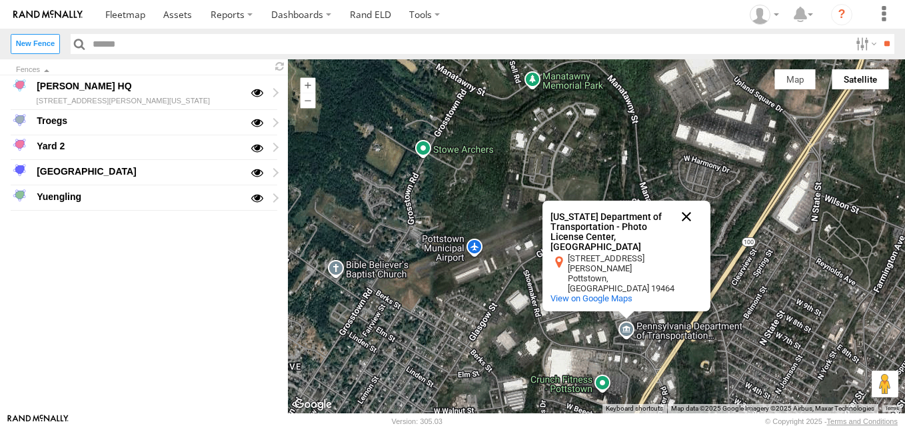
click at [685, 233] on button "Close" at bounding box center [687, 217] width 32 height 32
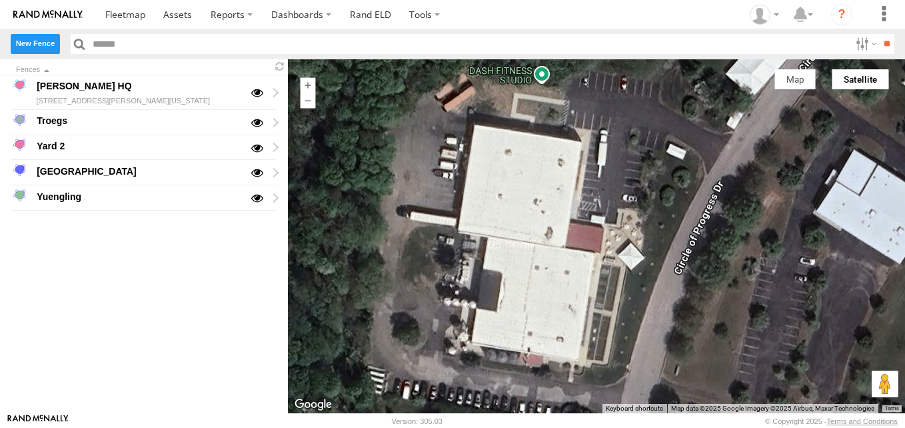
click at [39, 41] on label "New Fence" at bounding box center [35, 43] width 49 height 19
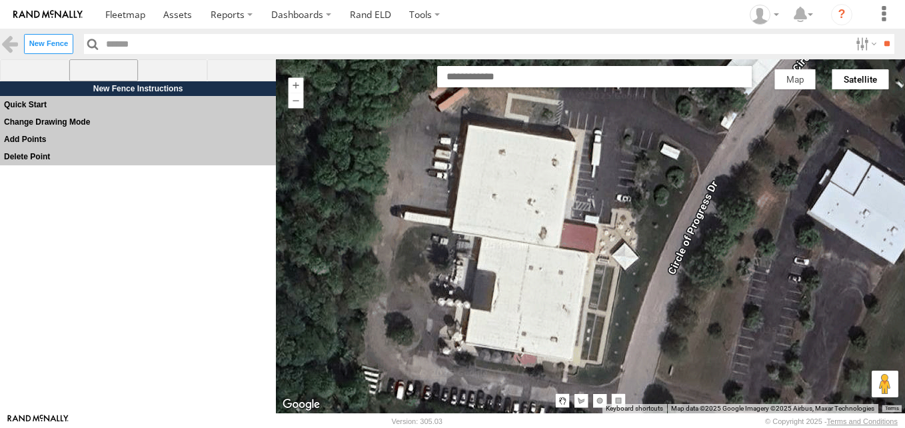
click at [97, 72] on span at bounding box center [103, 70] width 69 height 23
click at [417, 105] on div at bounding box center [590, 236] width 629 height 354
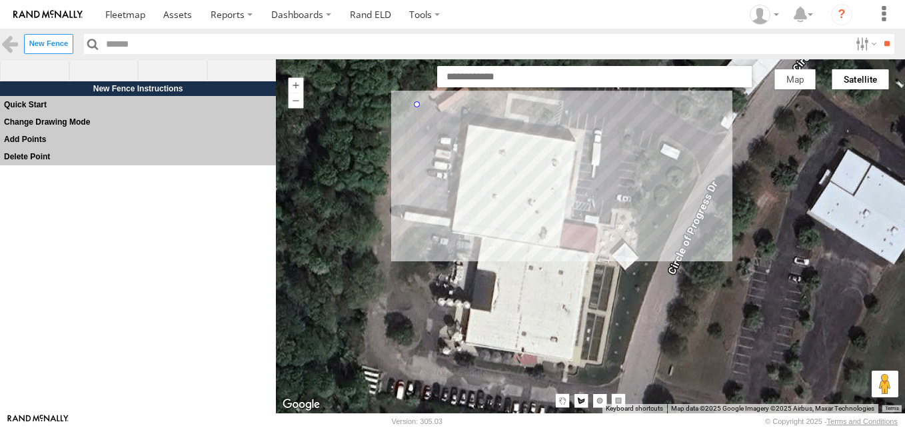
click at [699, 164] on div at bounding box center [590, 236] width 629 height 354
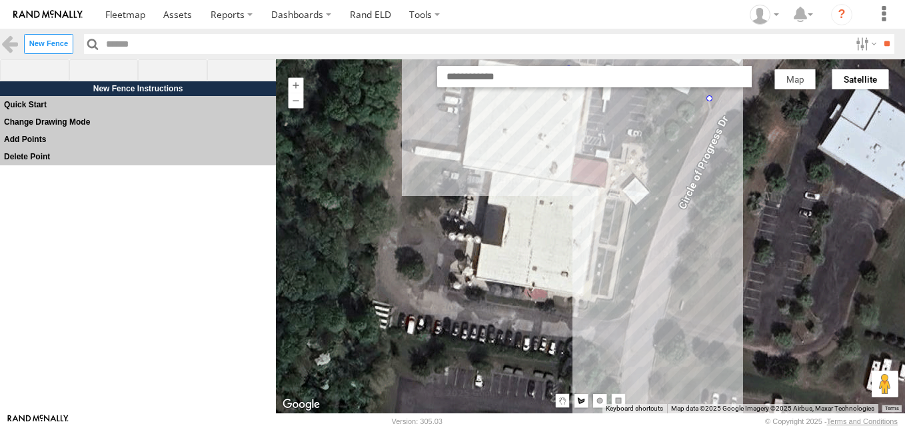
click at [613, 375] on div at bounding box center [590, 236] width 629 height 354
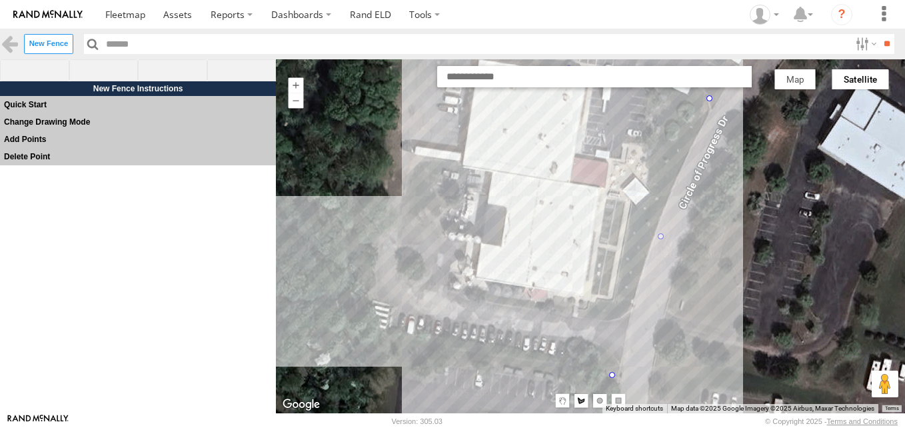
click at [348, 330] on div at bounding box center [590, 236] width 629 height 354
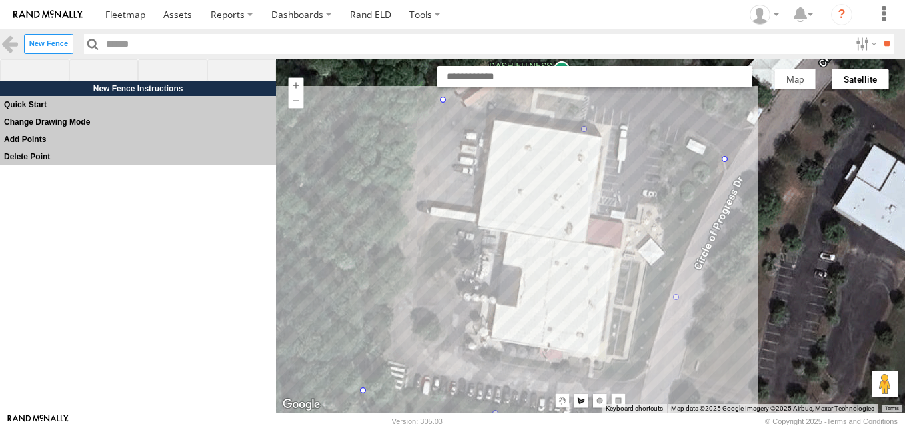
click at [398, 105] on div at bounding box center [590, 236] width 629 height 354
click at [441, 98] on div at bounding box center [590, 236] width 629 height 354
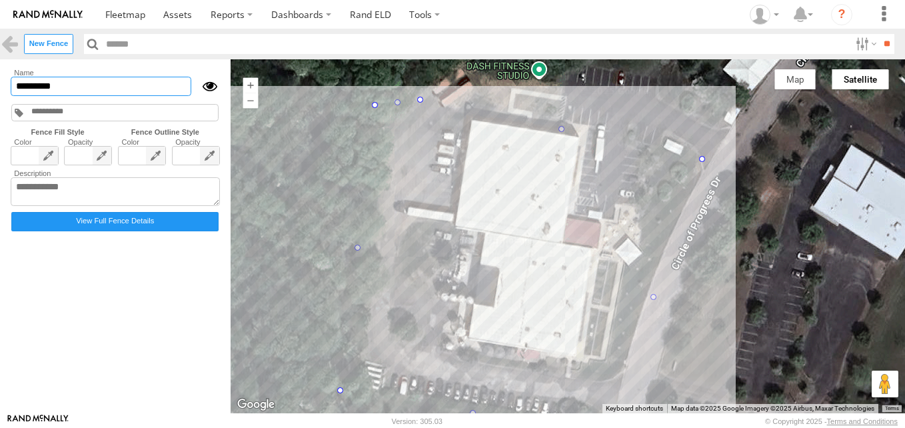
click at [73, 83] on input "*********" at bounding box center [101, 86] width 181 height 19
type input "*"
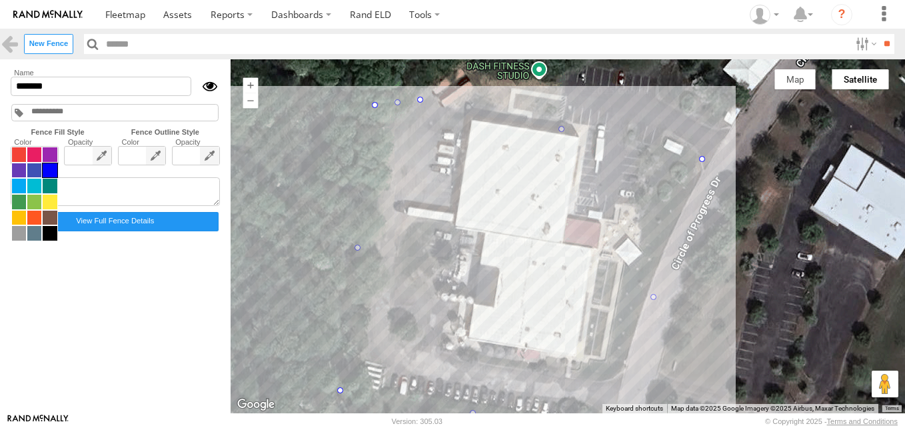
click at [22, 153] on span at bounding box center [34, 194] width 47 height 95
click at [51, 184] on span at bounding box center [50, 186] width 14 height 15
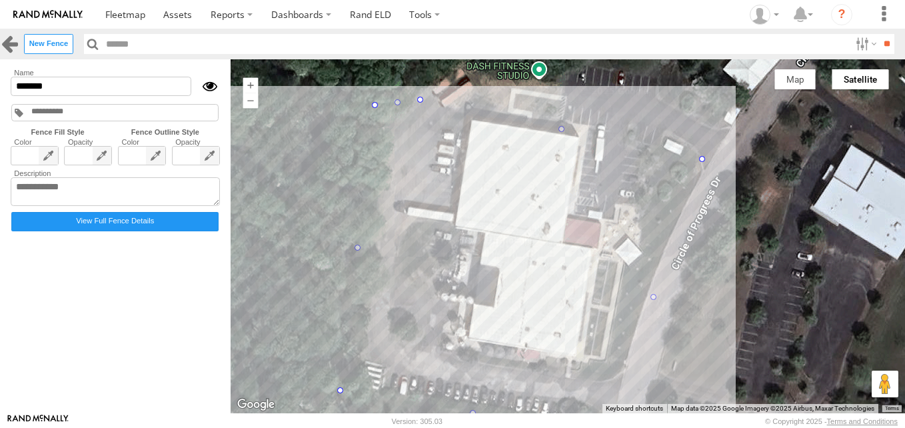
click at [3, 44] on link at bounding box center [9, 43] width 19 height 19
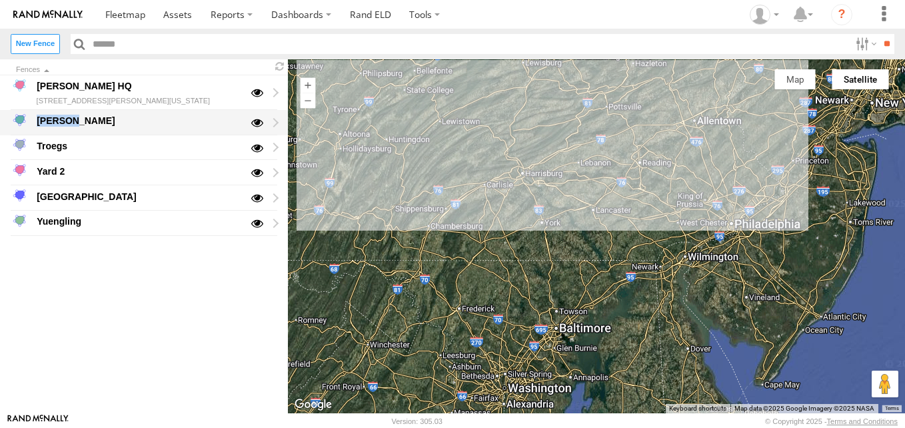
drag, startPoint x: 252, startPoint y: 94, endPoint x: 177, endPoint y: 121, distance: 79.3
click at [177, 121] on div "Denny HQ 260 Centerville Road Newville, Pennsylvania 17241 Sly Fox Troegs Yard 2" at bounding box center [144, 155] width 288 height 161
drag, startPoint x: 177, startPoint y: 121, endPoint x: 344, endPoint y: 133, distance: 167.1
click at [344, 133] on div at bounding box center [596, 236] width 617 height 354
click at [323, 233] on div at bounding box center [596, 236] width 617 height 354
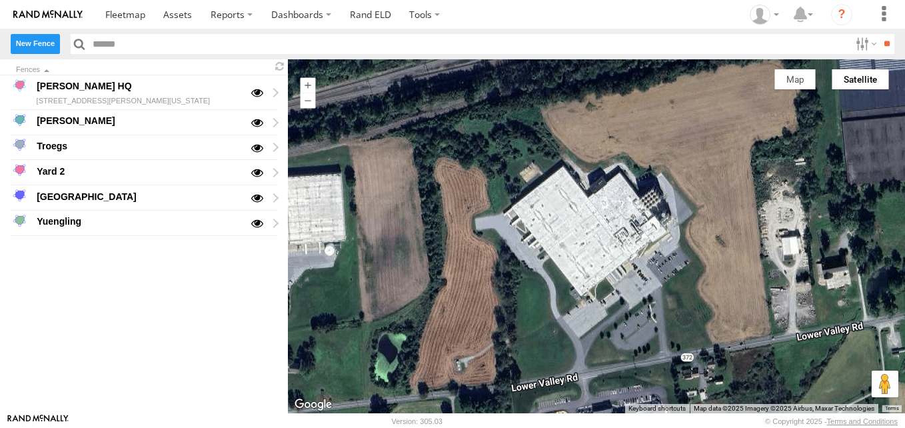
click at [20, 38] on label "New Fence" at bounding box center [35, 43] width 49 height 19
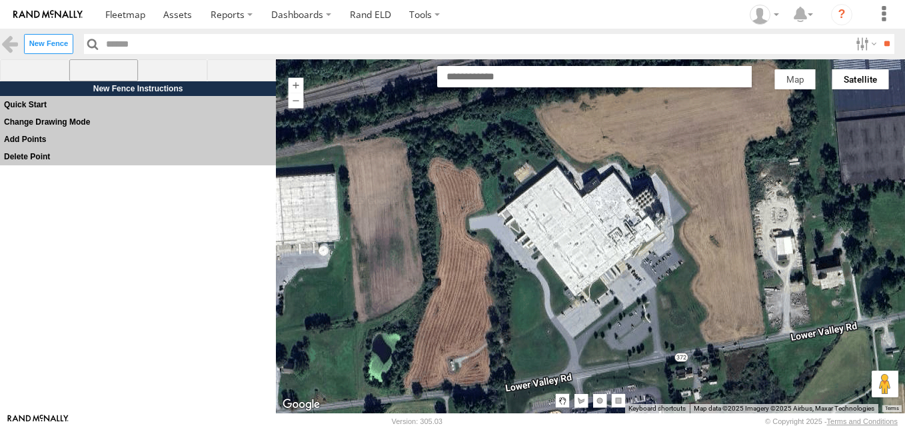
click at [103, 71] on span at bounding box center [103, 70] width 69 height 23
click at [476, 222] on div at bounding box center [590, 236] width 629 height 354
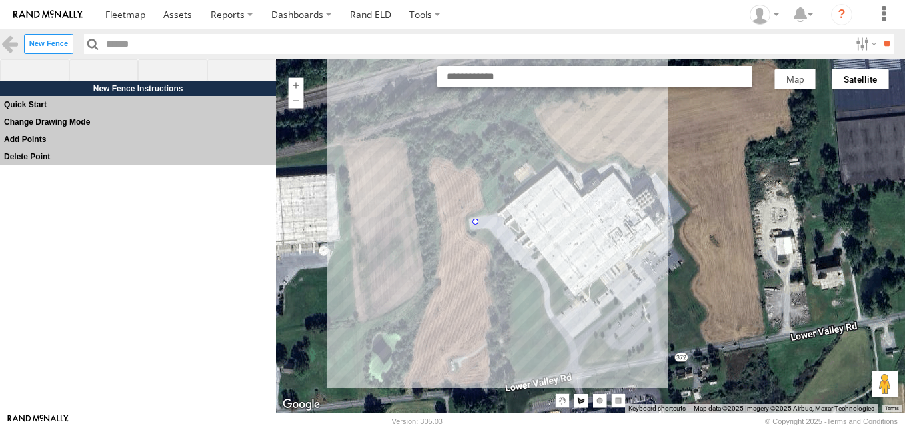
click at [583, 151] on div at bounding box center [590, 236] width 629 height 354
click at [643, 171] on div at bounding box center [590, 236] width 629 height 354
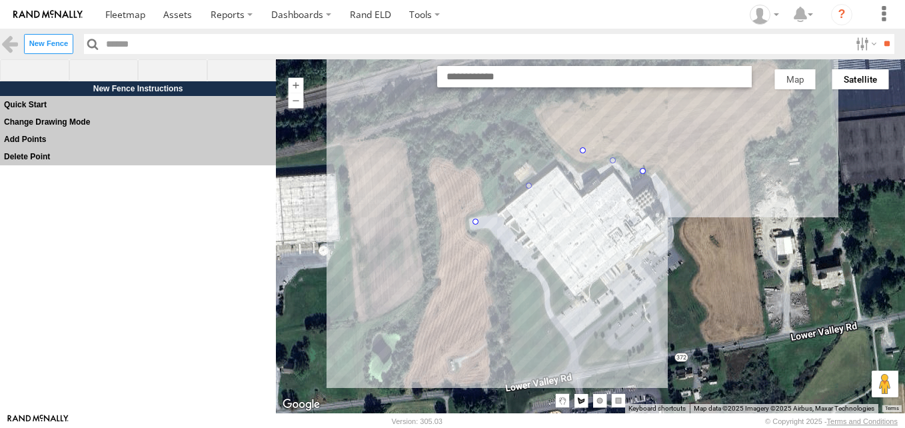
click at [659, 169] on div at bounding box center [590, 236] width 629 height 354
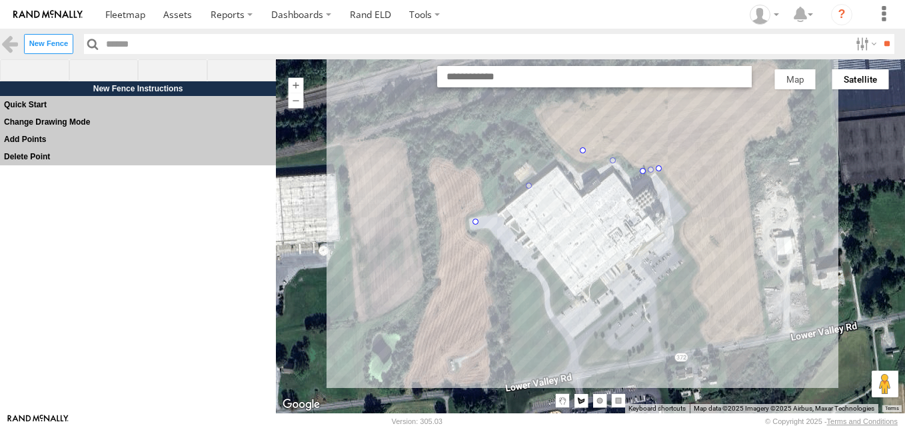
click at [698, 215] on div at bounding box center [590, 236] width 629 height 354
click at [677, 234] on div at bounding box center [590, 236] width 629 height 354
click at [697, 260] on div at bounding box center [590, 236] width 629 height 354
click at [664, 287] on div at bounding box center [590, 236] width 629 height 354
click at [673, 343] on div at bounding box center [590, 236] width 629 height 354
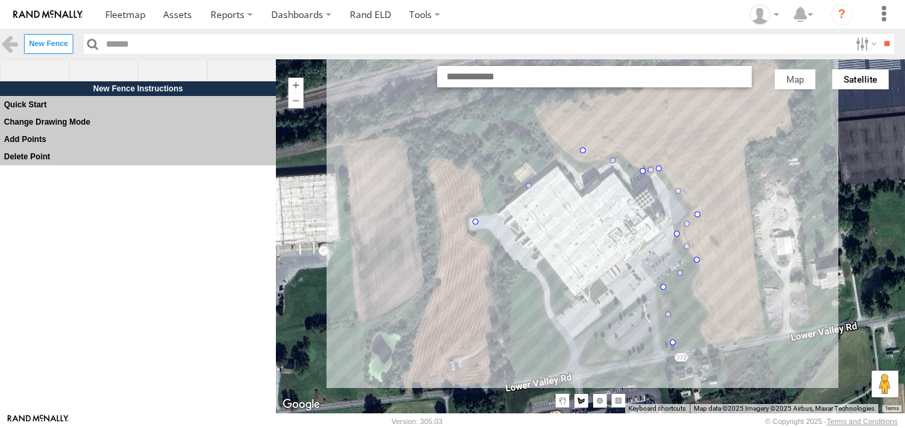
click at [553, 369] on div at bounding box center [590, 236] width 629 height 354
click at [471, 224] on div at bounding box center [590, 236] width 629 height 354
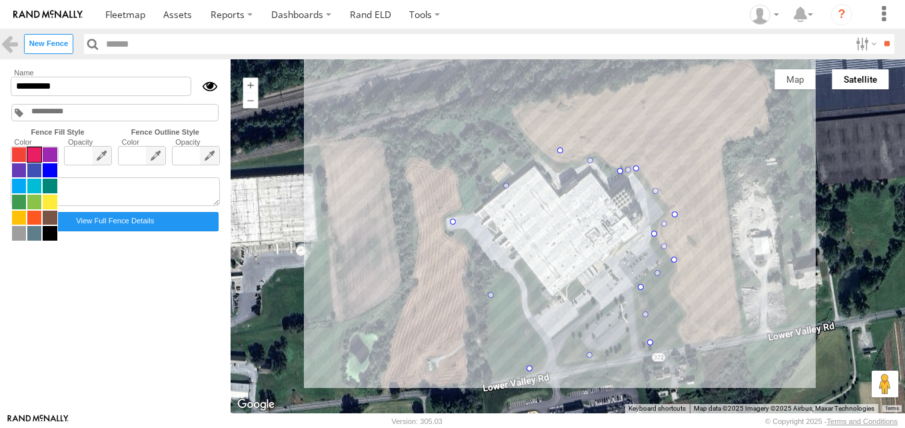
click at [35, 155] on span at bounding box center [34, 194] width 47 height 95
click at [15, 216] on span at bounding box center [19, 218] width 14 height 15
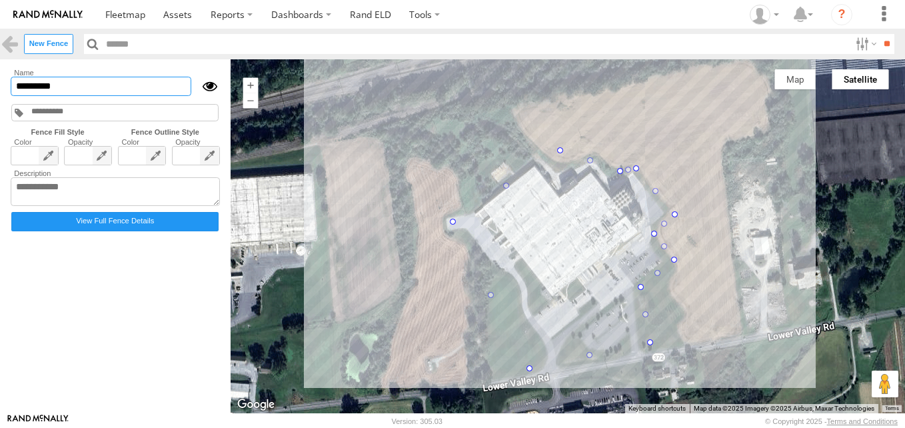
click at [65, 88] on input "*********" at bounding box center [101, 86] width 181 height 19
type input "*"
click at [9, 51] on link at bounding box center [9, 43] width 19 height 19
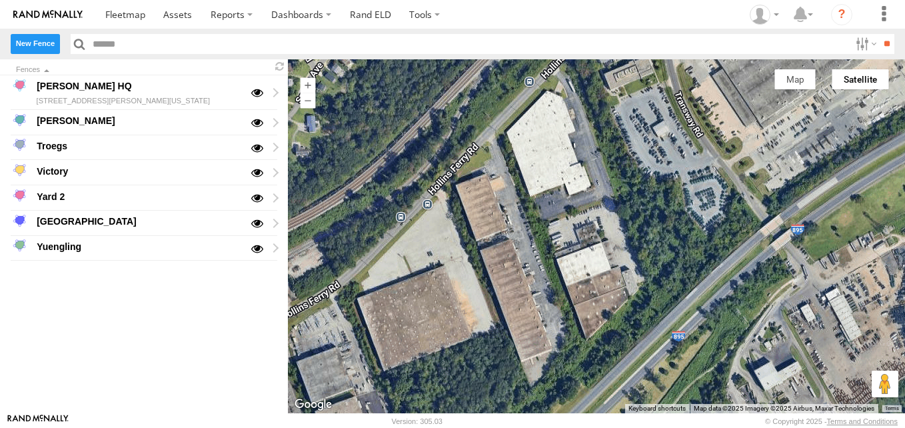
click at [45, 51] on label "New Fence" at bounding box center [35, 43] width 49 height 19
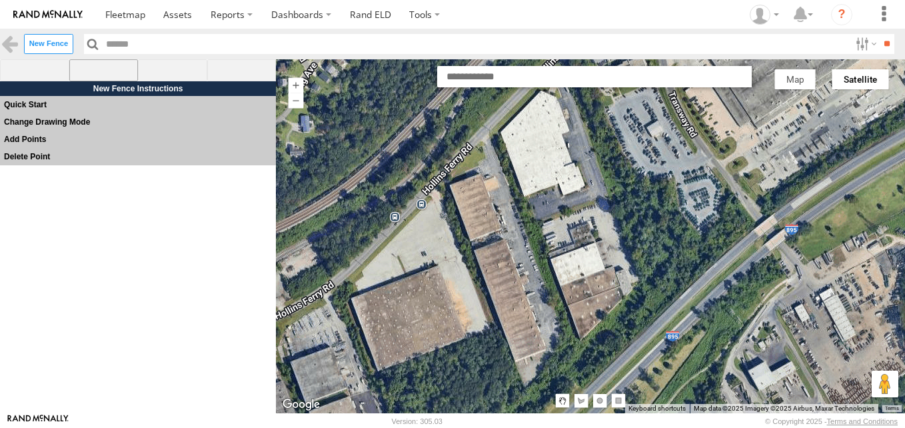
click at [88, 73] on span at bounding box center [103, 70] width 69 height 23
click at [444, 180] on div at bounding box center [590, 236] width 629 height 354
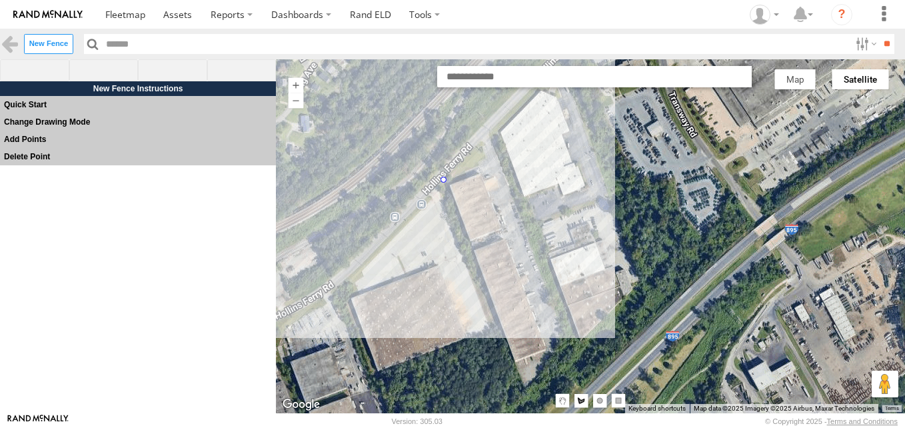
click at [493, 144] on div at bounding box center [590, 236] width 629 height 354
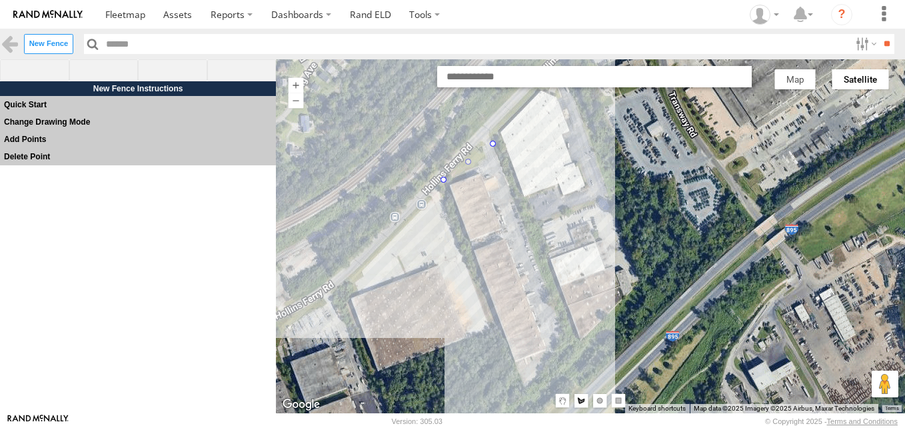
click at [570, 349] on div at bounding box center [590, 236] width 629 height 354
click at [523, 391] on div at bounding box center [590, 236] width 629 height 354
click at [443, 179] on div at bounding box center [590, 236] width 629 height 354
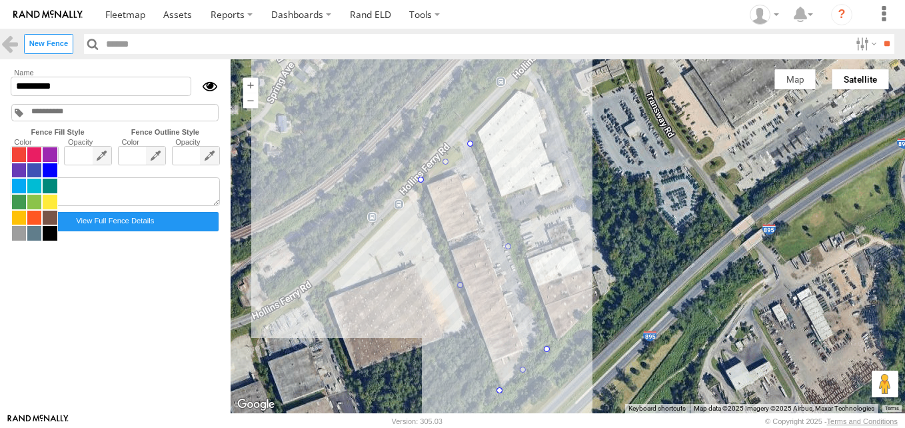
click at [45, 154] on span at bounding box center [34, 194] width 47 height 95
click at [26, 185] on span at bounding box center [19, 186] width 14 height 15
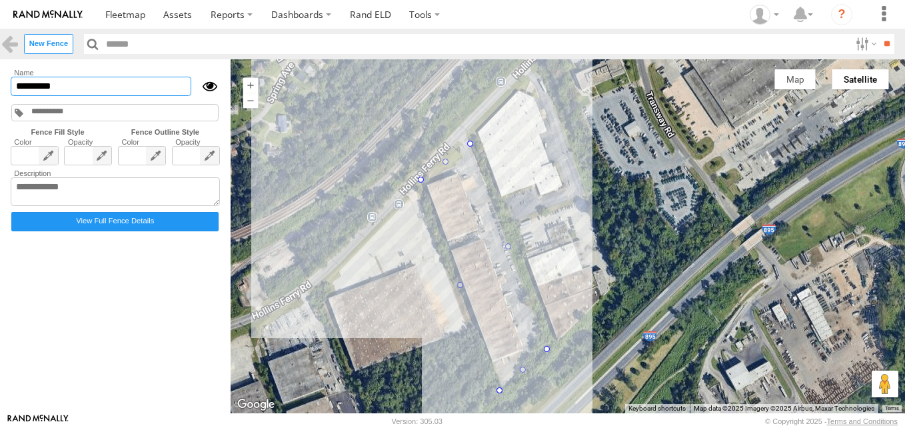
click at [79, 92] on input "*********" at bounding box center [101, 86] width 181 height 19
type input "*"
click at [10, 39] on link at bounding box center [9, 43] width 19 height 19
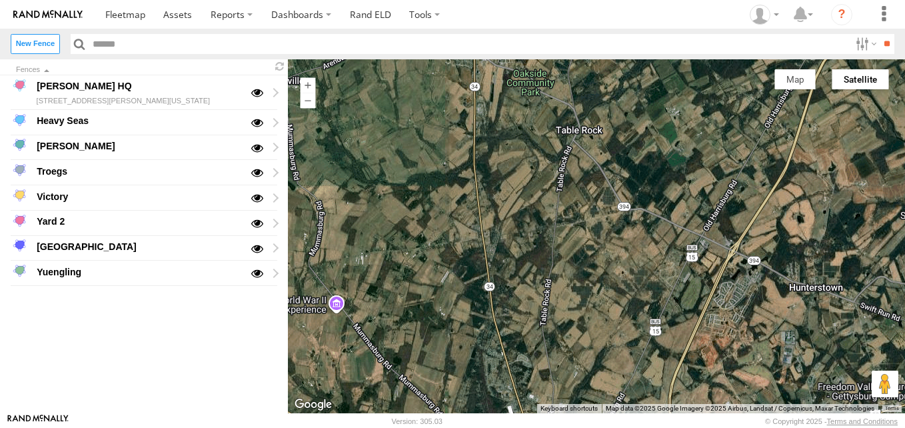
click at [550, 237] on div at bounding box center [596, 236] width 617 height 354
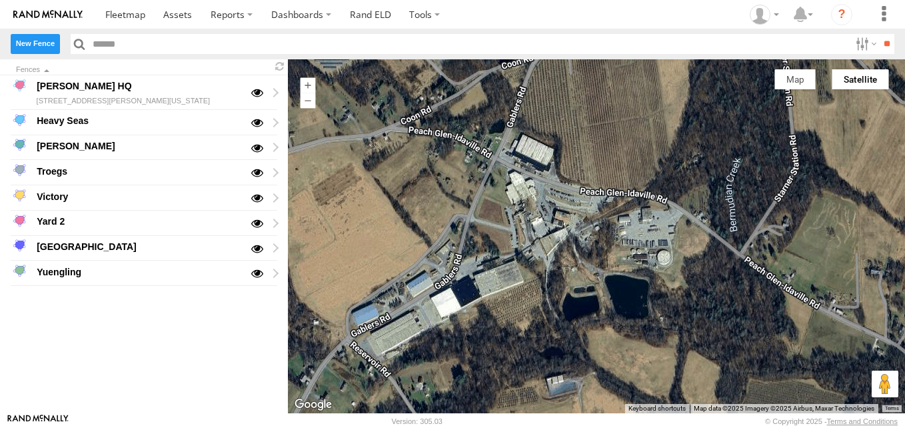
click at [33, 45] on label "New Fence" at bounding box center [35, 43] width 49 height 19
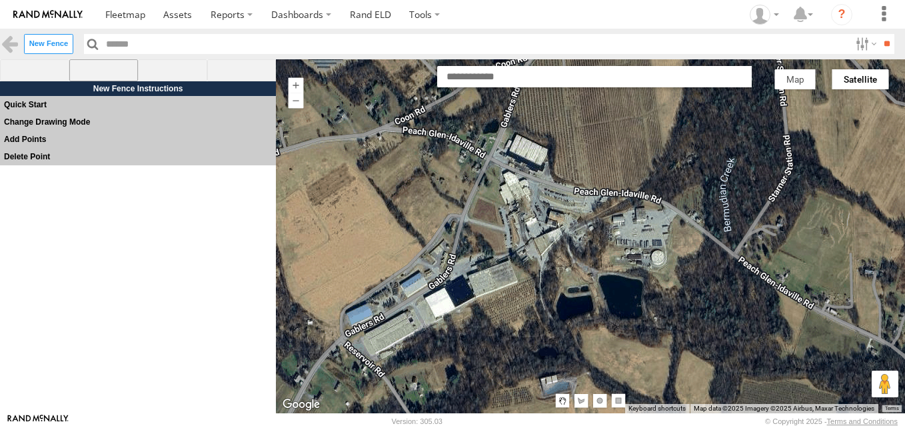
click at [102, 71] on span at bounding box center [103, 70] width 69 height 23
click at [490, 163] on div at bounding box center [590, 236] width 629 height 354
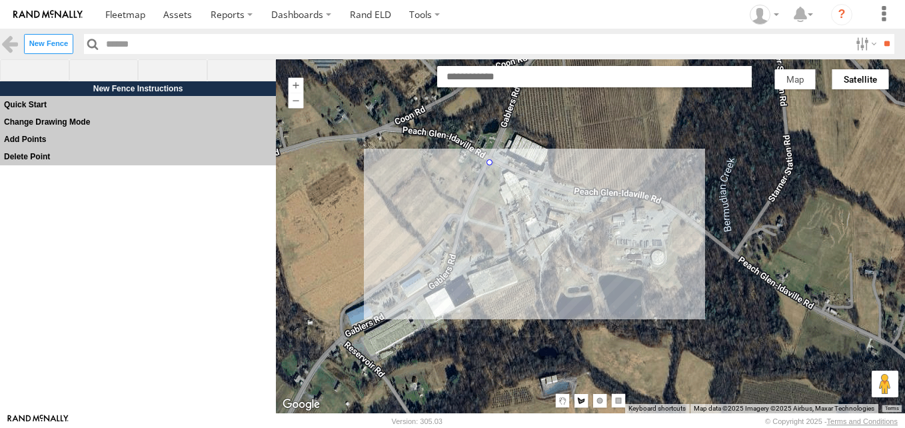
click at [625, 203] on div at bounding box center [590, 236] width 629 height 354
click at [658, 205] on div at bounding box center [590, 236] width 629 height 354
click at [693, 231] on div at bounding box center [590, 236] width 629 height 354
click at [664, 298] on div at bounding box center [590, 236] width 629 height 354
click at [549, 264] on div at bounding box center [590, 236] width 629 height 354
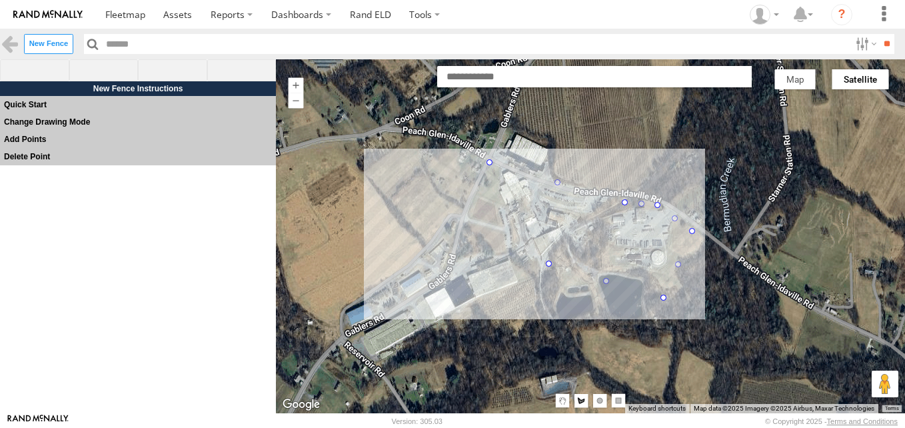
click at [461, 234] on div at bounding box center [590, 236] width 629 height 354
click at [488, 165] on div at bounding box center [590, 236] width 629 height 354
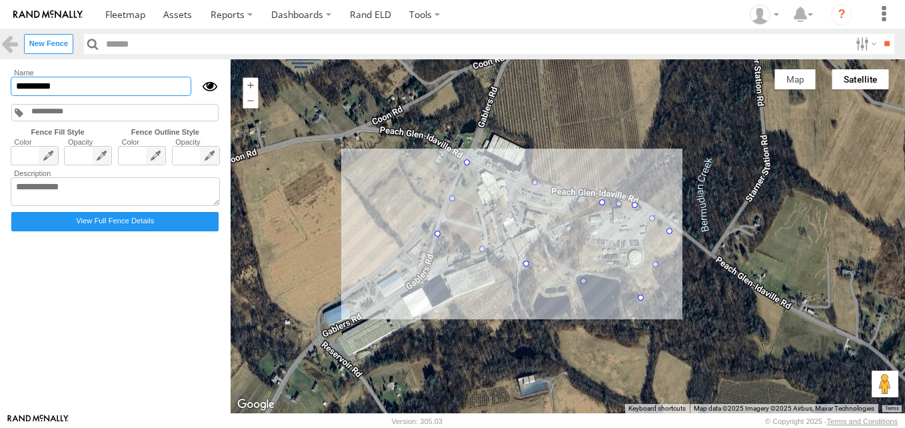
click at [131, 90] on input "*********" at bounding box center [101, 86] width 181 height 19
type input "*"
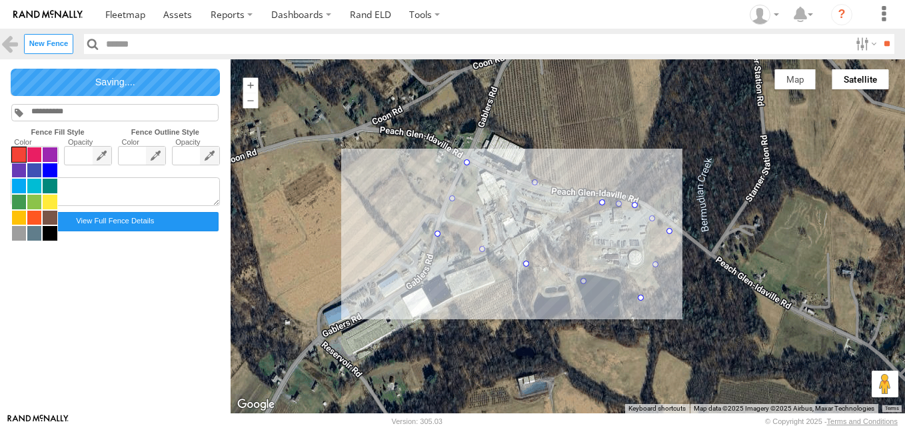
click at [18, 155] on span at bounding box center [34, 194] width 47 height 95
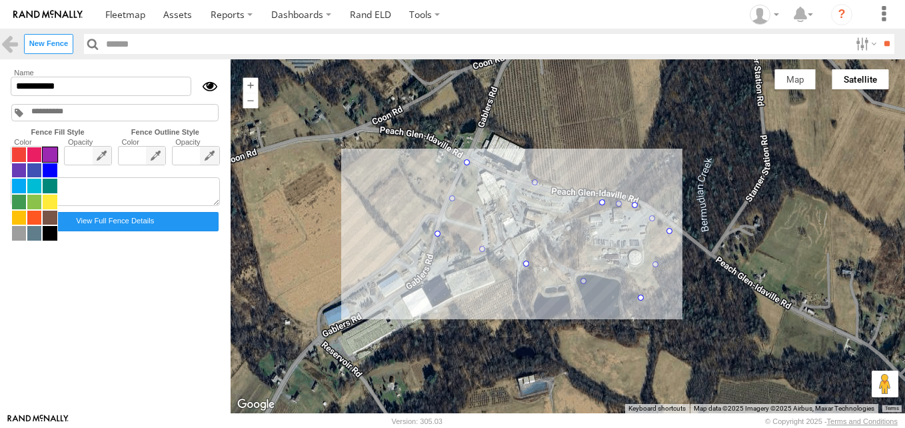
click at [47, 155] on span at bounding box center [50, 154] width 14 height 15
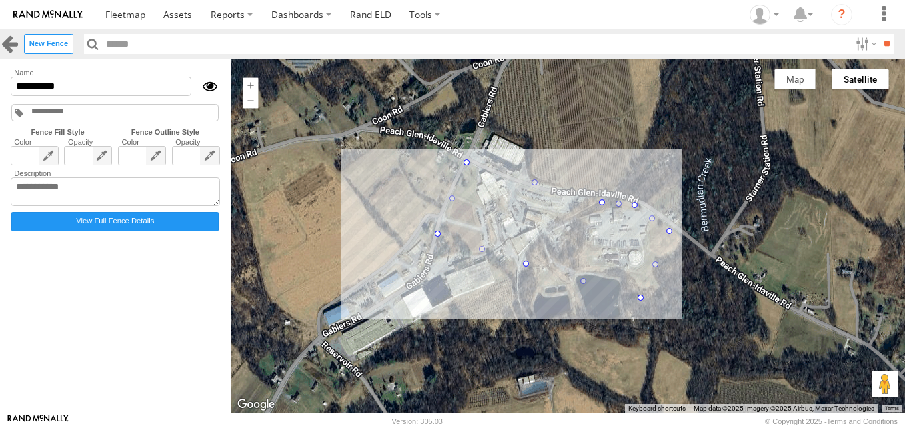
click at [9, 45] on link at bounding box center [9, 43] width 19 height 19
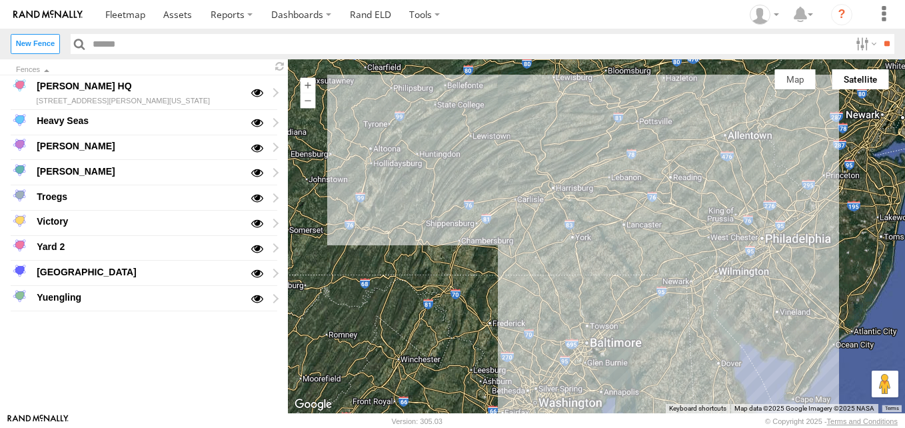
click at [233, 351] on div "Denny HQ 260 Centerville Road Newville, Pennsylvania 17241 Heavy Seas Peach Glen" at bounding box center [144, 244] width 288 height 338
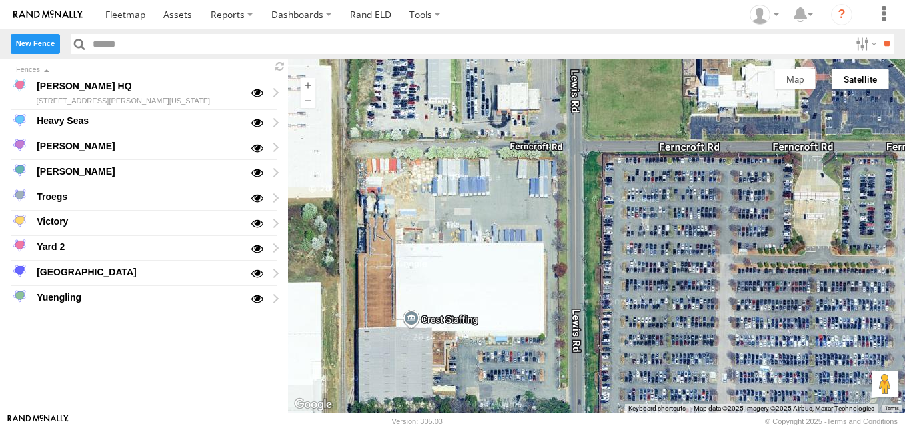
click at [52, 49] on label "New Fence" at bounding box center [35, 43] width 49 height 19
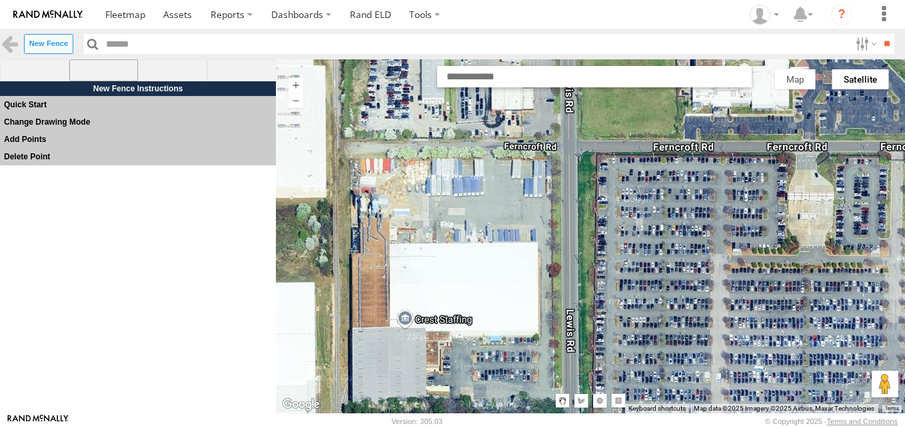
click at [99, 79] on span at bounding box center [103, 70] width 69 height 23
click at [349, 143] on div at bounding box center [590, 236] width 629 height 354
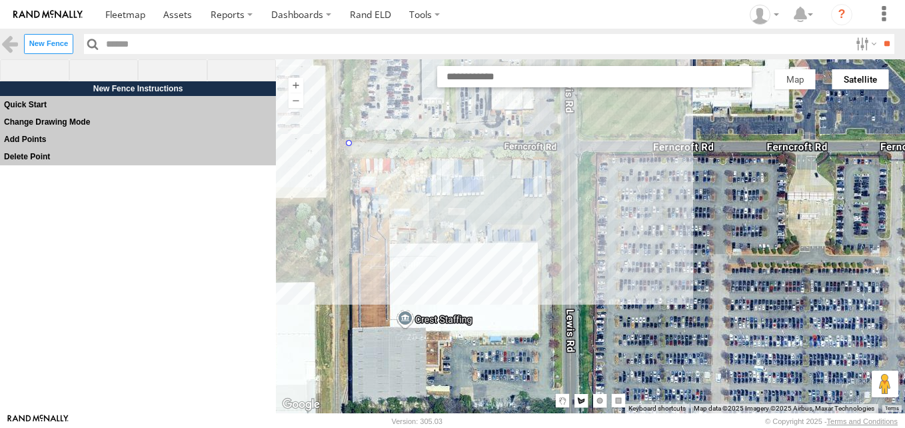
click at [558, 145] on div at bounding box center [590, 236] width 629 height 354
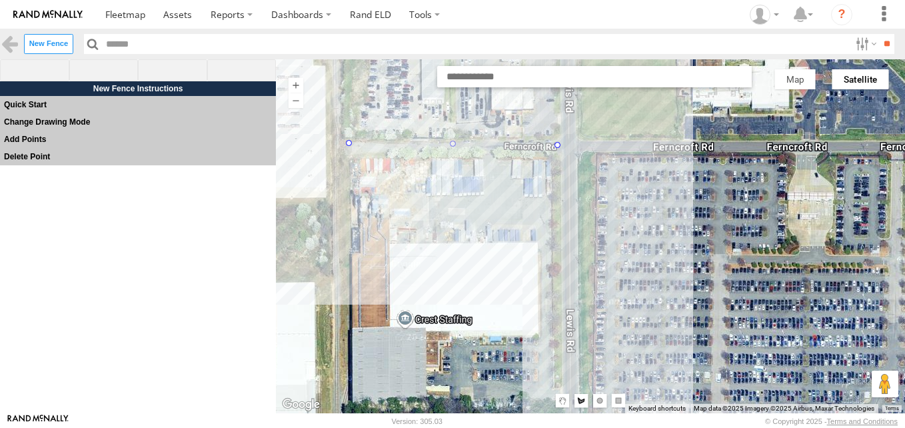
click at [563, 381] on div at bounding box center [590, 236] width 629 height 354
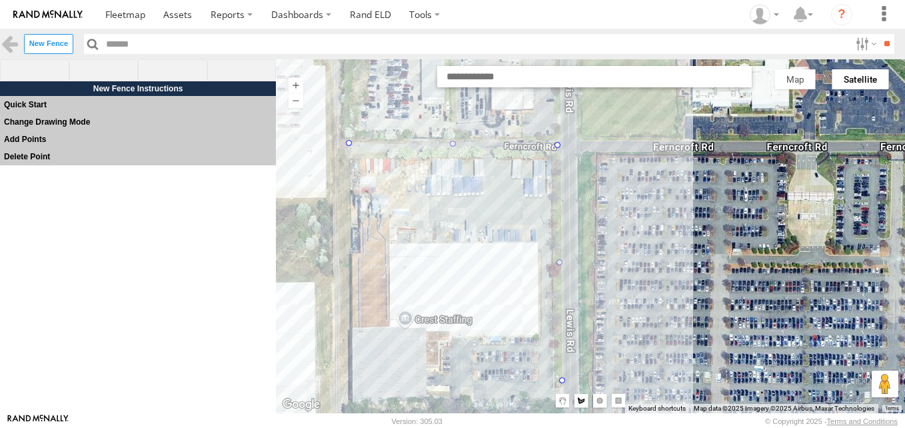
click at [341, 378] on div at bounding box center [590, 236] width 629 height 354
click at [347, 142] on div at bounding box center [590, 236] width 629 height 354
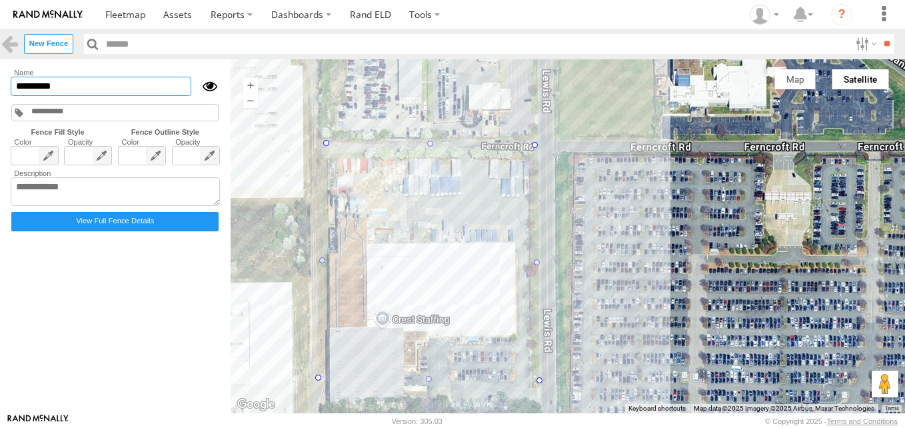
click at [116, 80] on input "*********" at bounding box center [101, 86] width 181 height 19
type input "*"
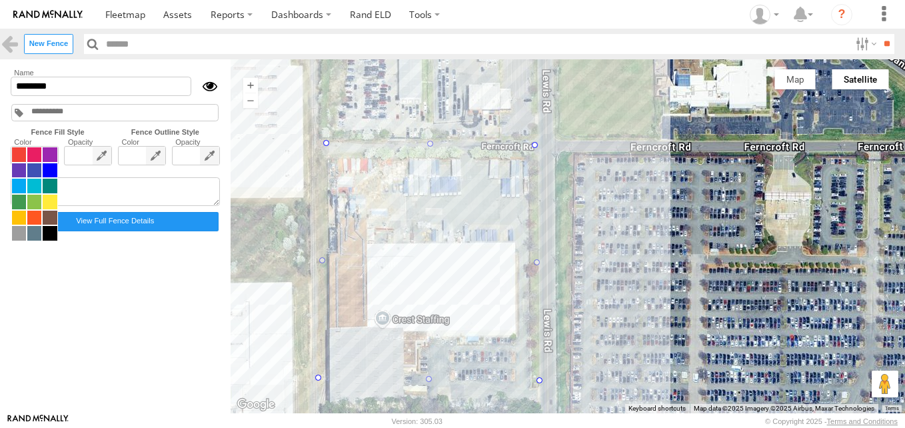
click at [44, 165] on span at bounding box center [34, 194] width 47 height 95
click at [46, 233] on span at bounding box center [50, 233] width 14 height 15
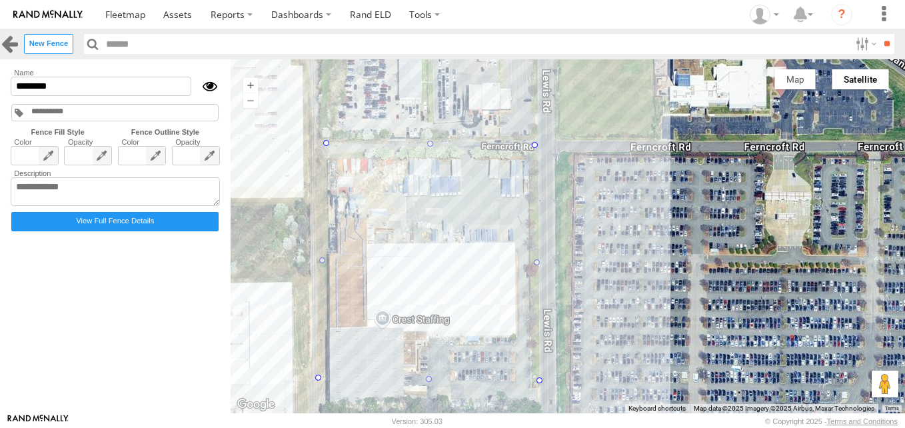
click at [7, 49] on link at bounding box center [9, 43] width 19 height 19
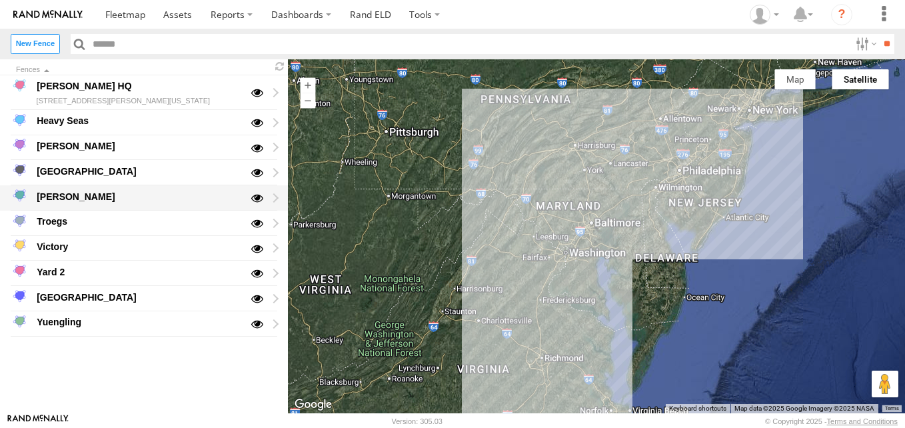
click at [139, 205] on div "[PERSON_NAME]" at bounding box center [138, 197] width 207 height 16
type input "*******"
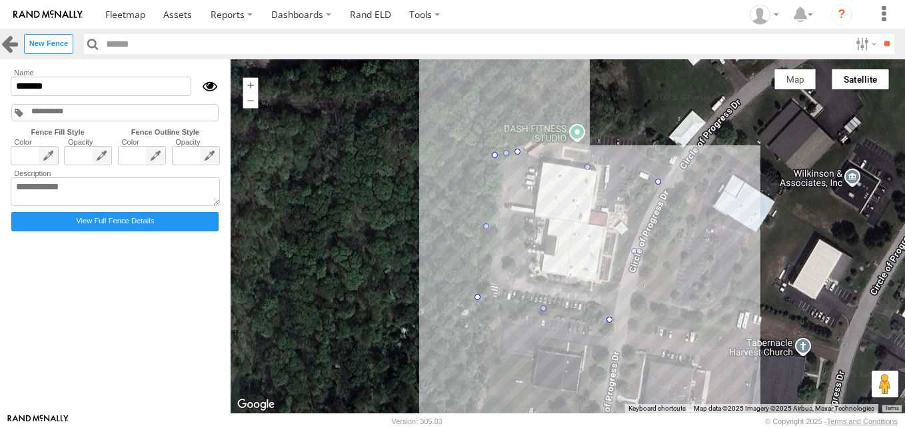
click at [4, 41] on link at bounding box center [9, 43] width 19 height 19
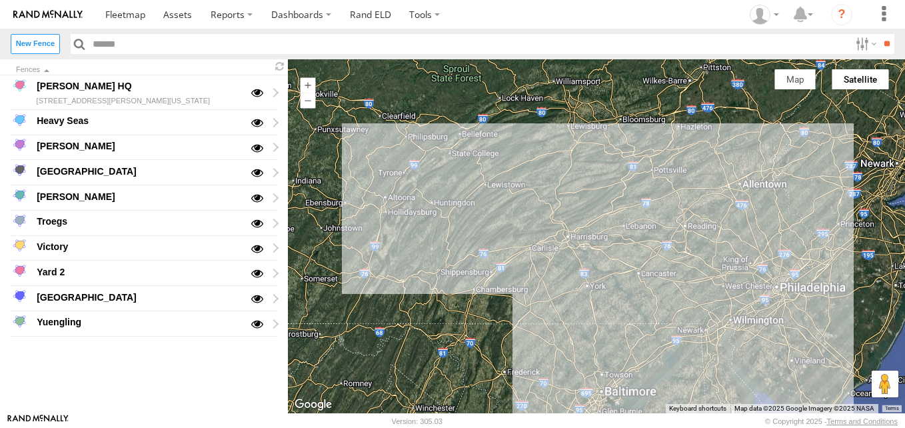
click at [801, 87] on button "Map" at bounding box center [795, 79] width 41 height 20
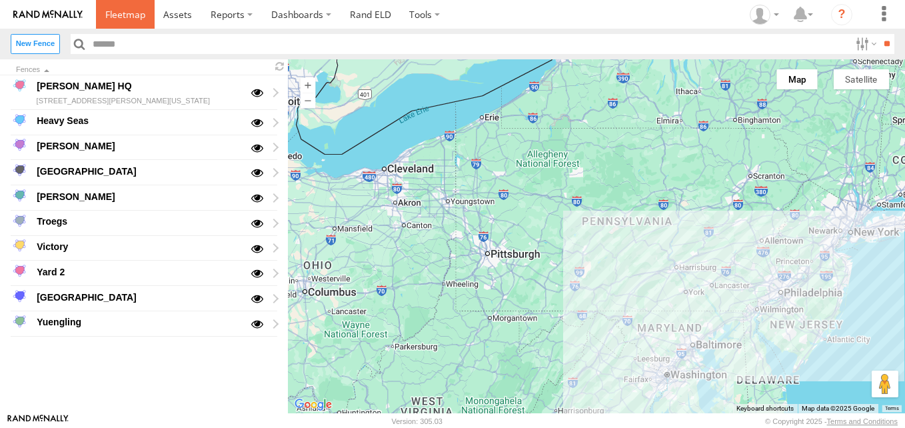
click at [120, 14] on span at bounding box center [125, 14] width 40 height 13
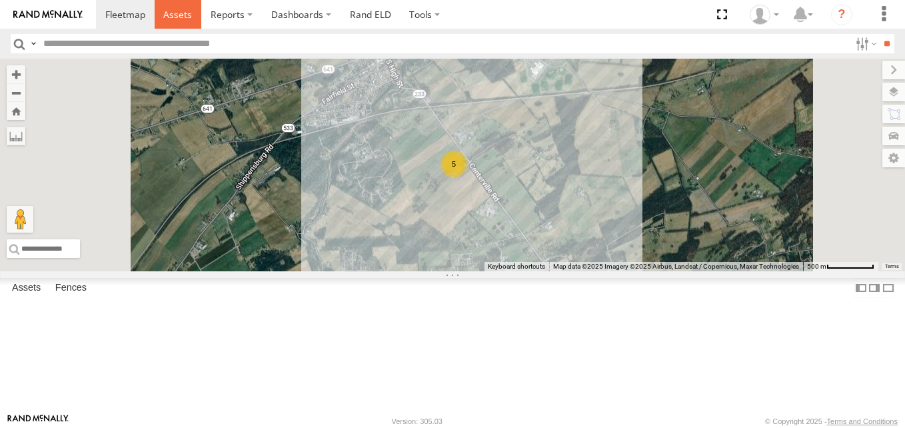
drag, startPoint x: 219, startPoint y: 18, endPoint x: 187, endPoint y: 18, distance: 32.0
click at [187, 18] on span at bounding box center [177, 14] width 29 height 13
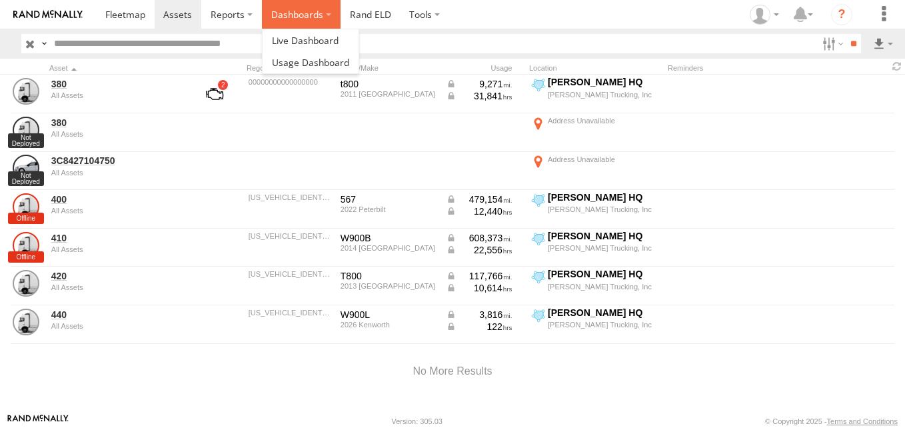
click at [281, 16] on label "Dashboards" at bounding box center [301, 14] width 79 height 29
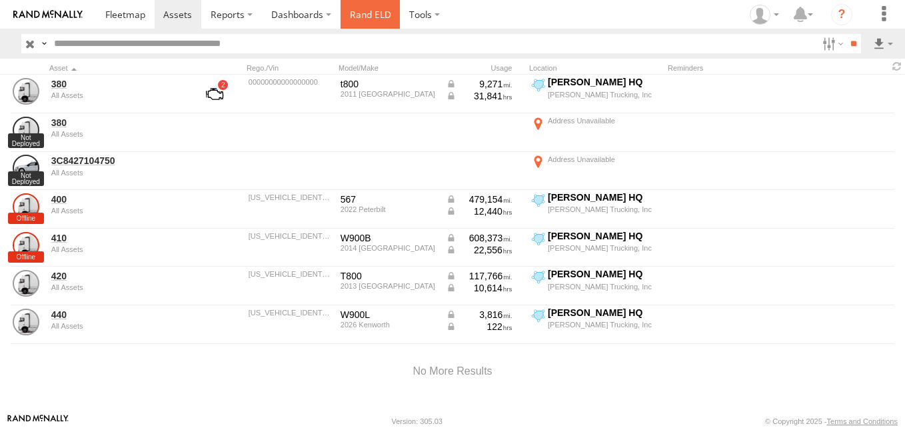
click at [357, 6] on link "Rand ELD" at bounding box center [371, 14] width 60 height 29
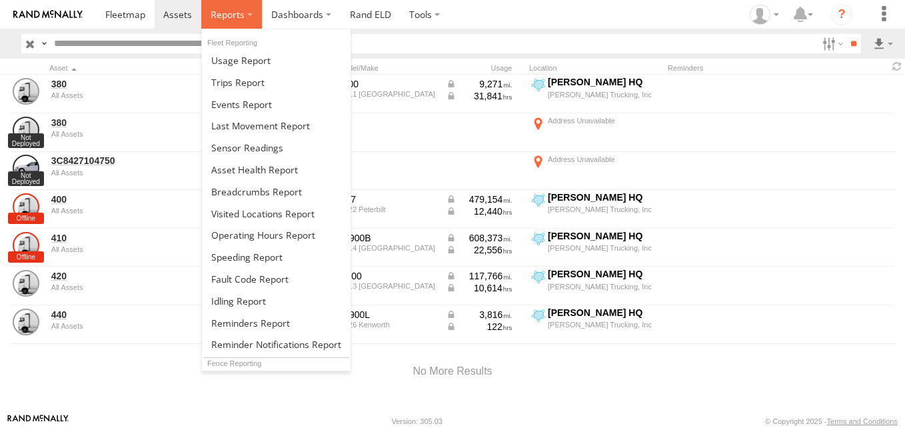
click at [219, 17] on span at bounding box center [228, 14] width 34 height 13
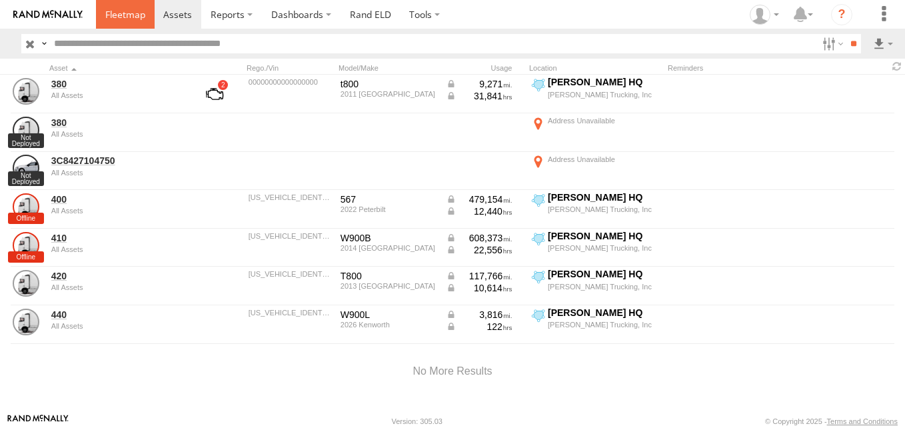
click at [110, 5] on link at bounding box center [125, 14] width 59 height 29
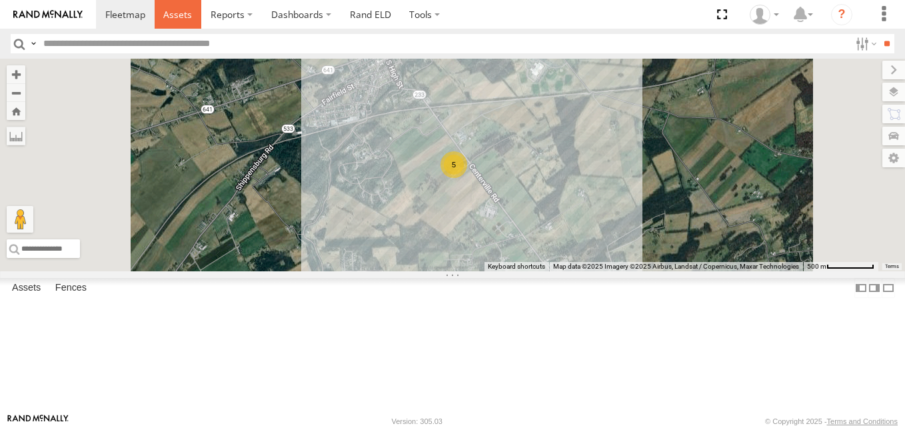
click at [177, 17] on span at bounding box center [177, 14] width 29 height 13
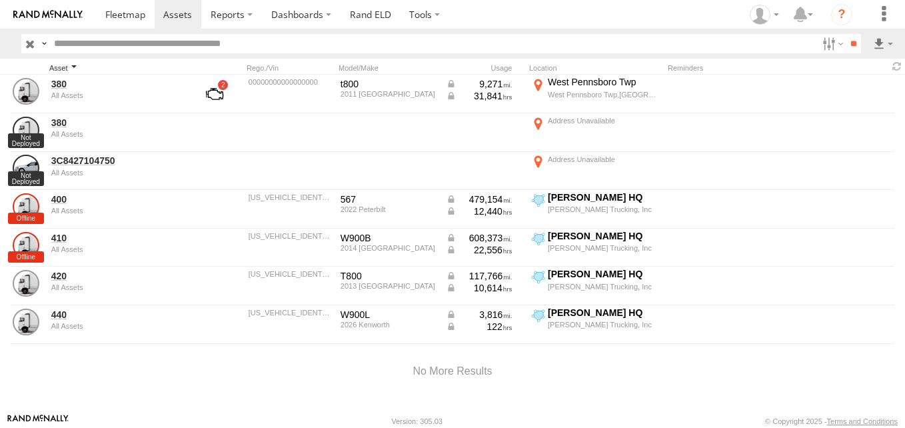
click at [66, 67] on div "Asset" at bounding box center [115, 67] width 133 height 9
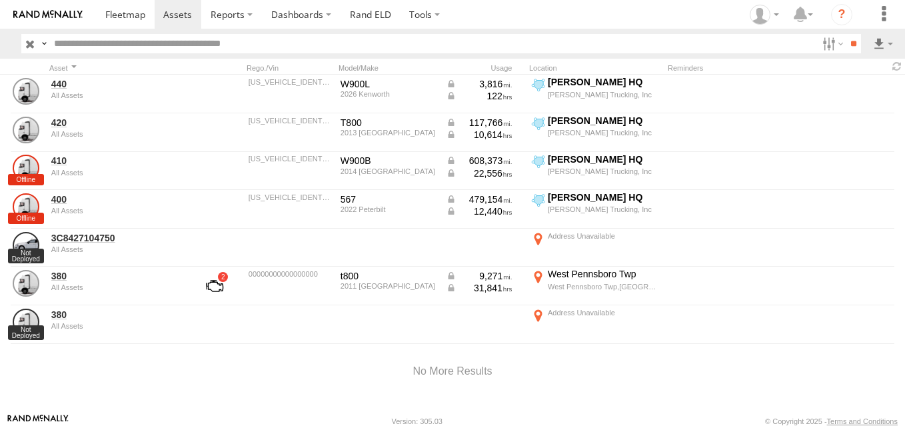
drag, startPoint x: 66, startPoint y: 67, endPoint x: 53, endPoint y: 61, distance: 14.0
click at [53, 61] on div "Asset [PERSON_NAME]./Vin Model/Make Usage Location Reminders" at bounding box center [452, 66] width 905 height 15
click at [127, 12] on span at bounding box center [125, 14] width 40 height 13
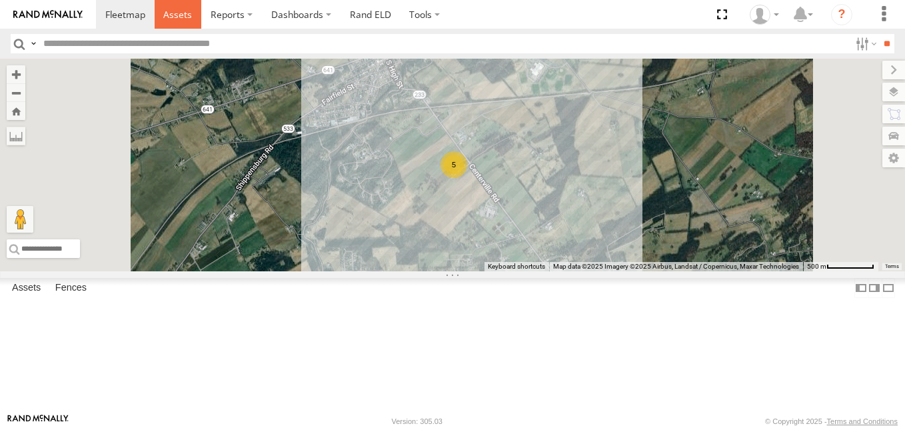
click at [167, 4] on link at bounding box center [178, 14] width 47 height 29
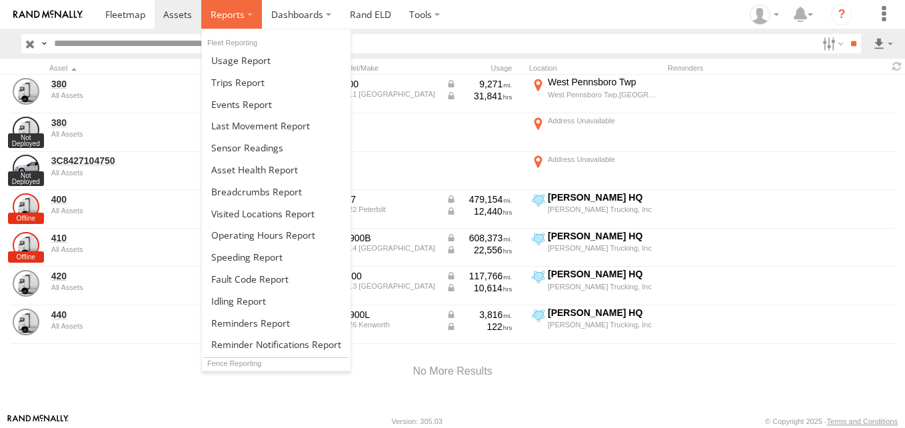
click at [219, 17] on span at bounding box center [228, 14] width 34 height 13
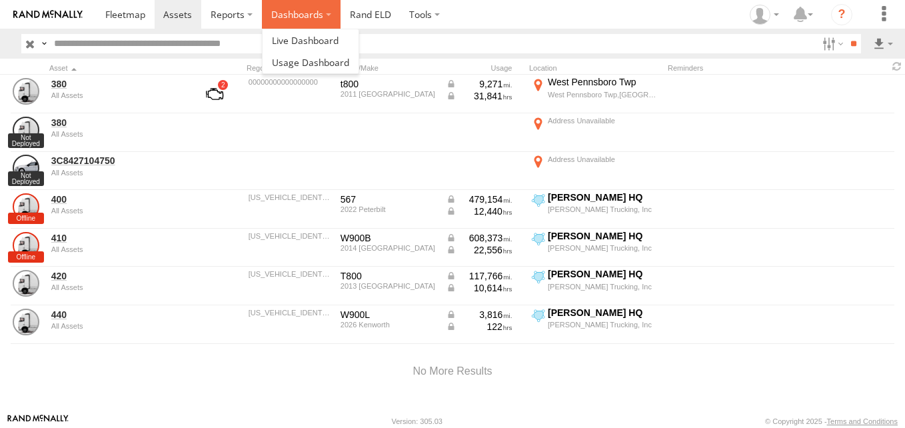
click at [276, 23] on label "Dashboards" at bounding box center [301, 14] width 79 height 29
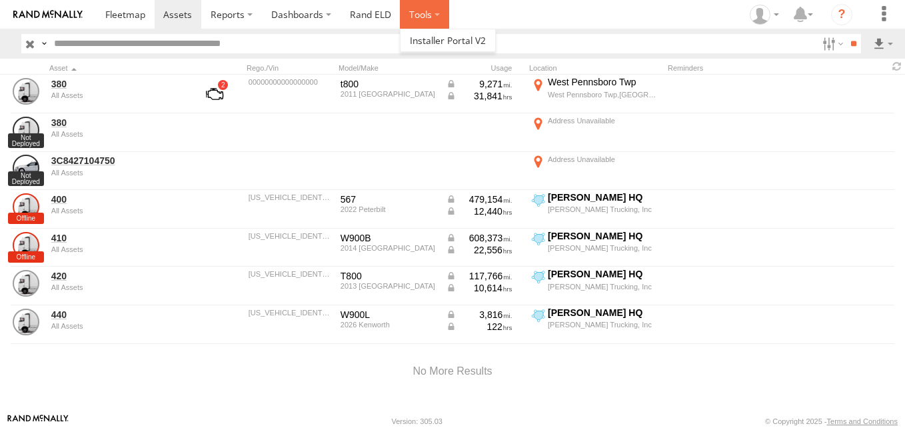
click at [406, 11] on label at bounding box center [424, 14] width 49 height 29
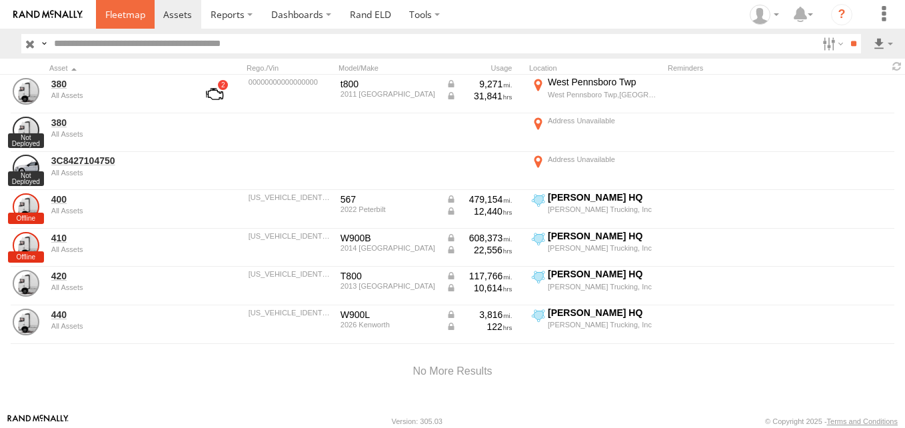
click at [137, 4] on link at bounding box center [125, 14] width 59 height 29
